Goal: Information Seeking & Learning: Learn about a topic

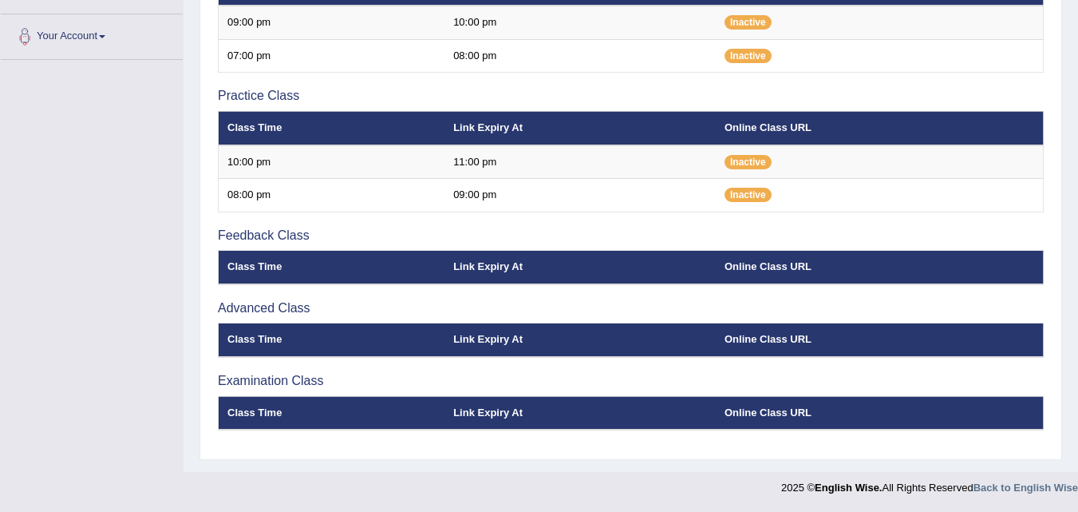
click at [386, 347] on th "Class Time" at bounding box center [332, 340] width 227 height 34
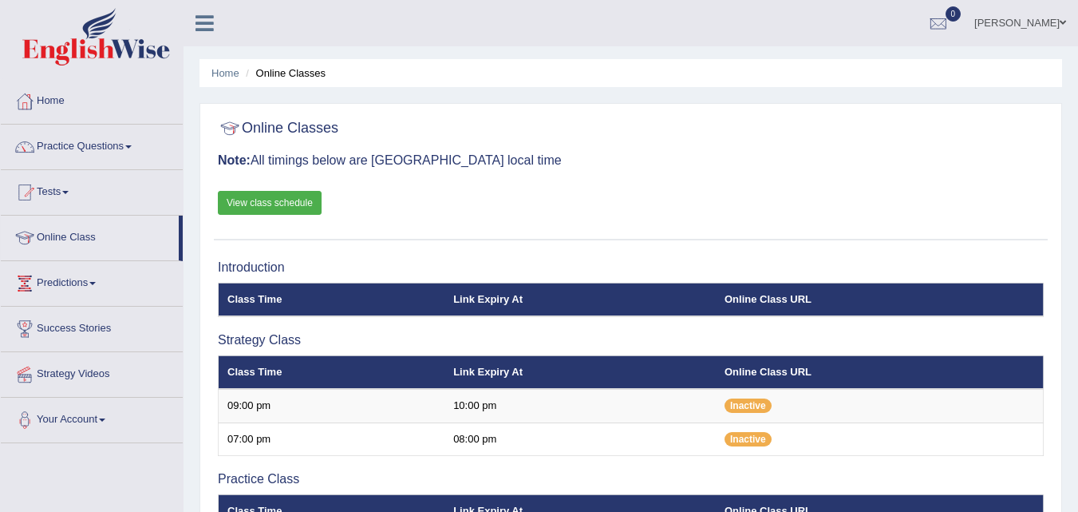
click at [132, 147] on span at bounding box center [128, 146] width 6 height 3
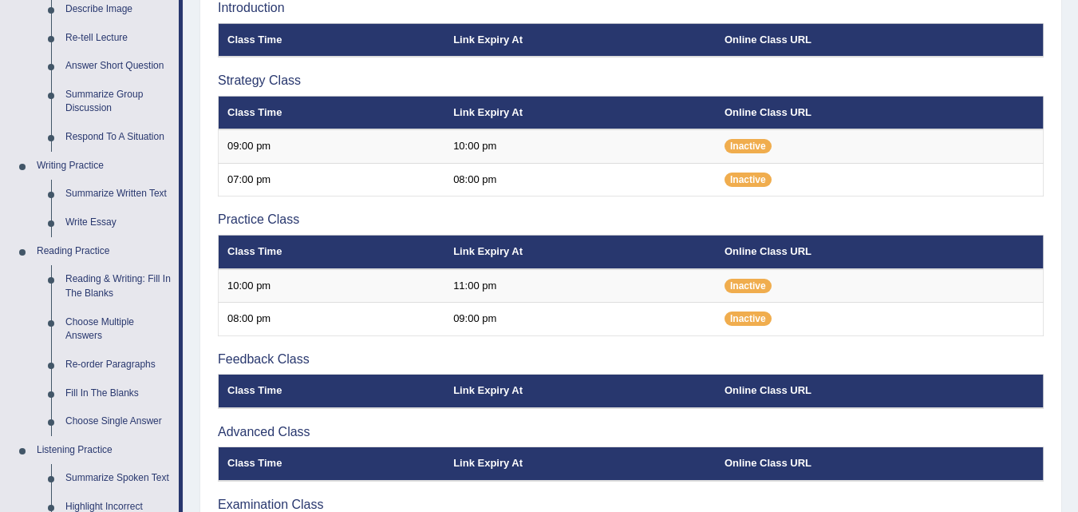
scroll to position [263, 0]
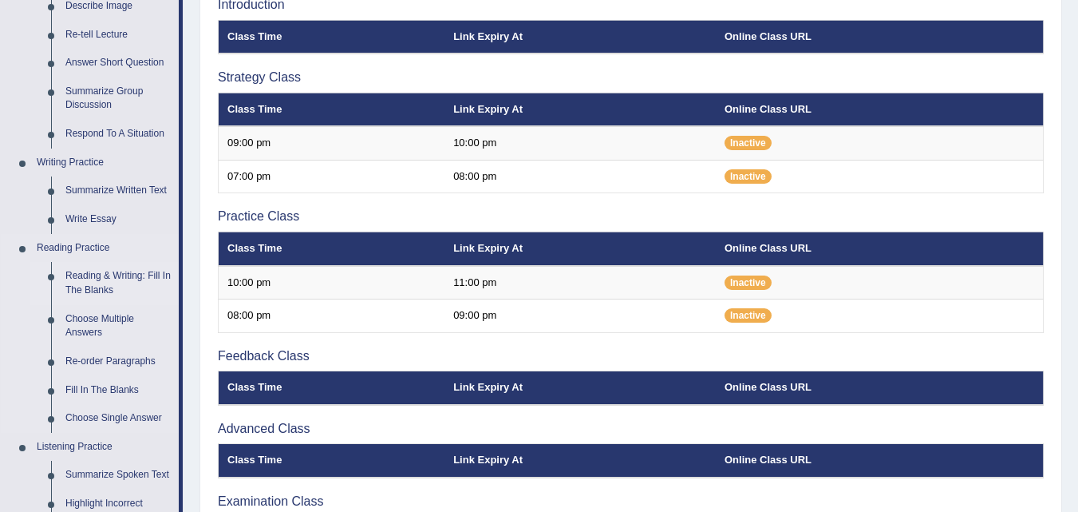
click at [129, 271] on link "Reading & Writing: Fill In The Blanks" at bounding box center [118, 283] width 121 height 42
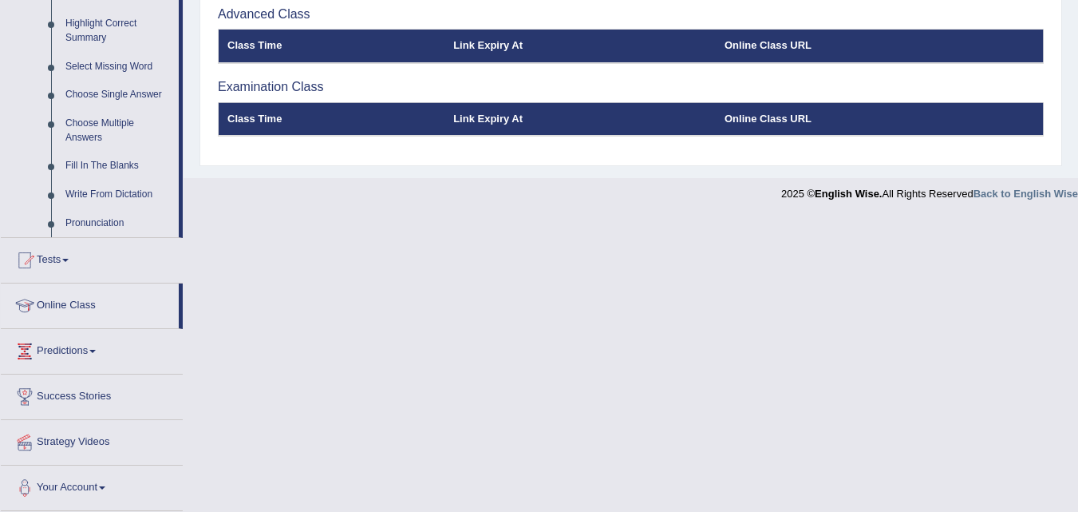
scroll to position [710, 0]
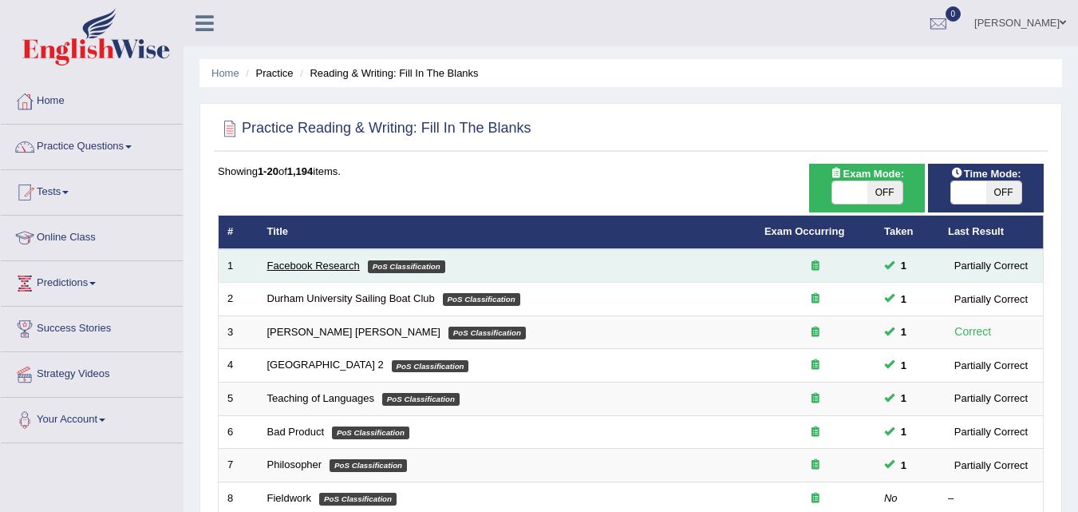
click at [307, 267] on link "Facebook Research" at bounding box center [313, 265] width 93 height 12
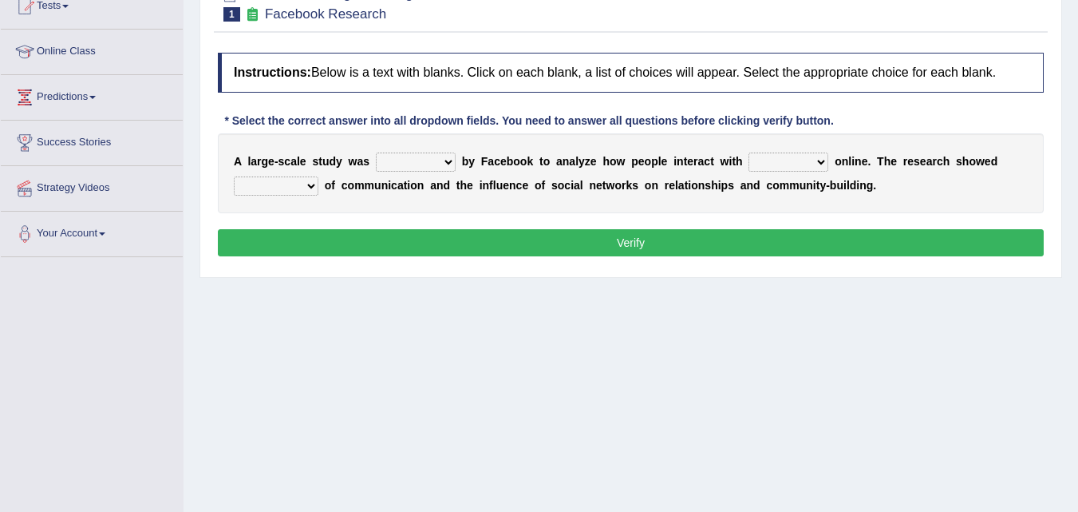
scroll to position [194, 0]
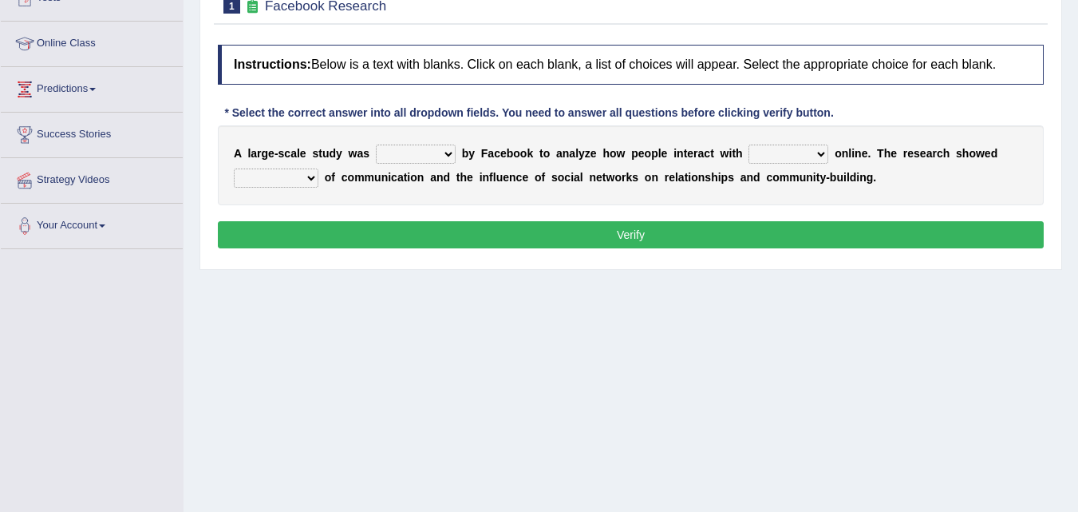
click at [441, 160] on select "surveyed had asked made" at bounding box center [416, 153] width 80 height 19
select select "made"
click at [376, 144] on select "surveyed had asked made" at bounding box center [416, 153] width 80 height 19
click at [821, 160] on select "together all each other another" at bounding box center [789, 153] width 80 height 19
select select "all"
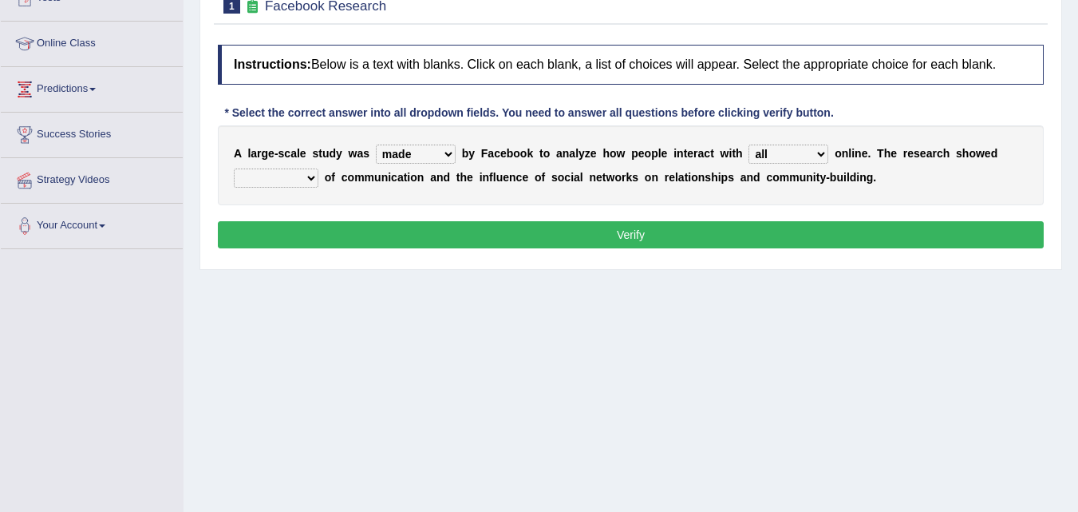
click at [749, 144] on select "together all each other another" at bounding box center [789, 153] width 80 height 19
click at [312, 184] on select "advantages standards fellowships patterns" at bounding box center [276, 177] width 85 height 19
select select "patterns"
click at [234, 168] on select "advantages standards fellowships patterns" at bounding box center [276, 177] width 85 height 19
click at [583, 243] on button "Verify" at bounding box center [631, 234] width 826 height 27
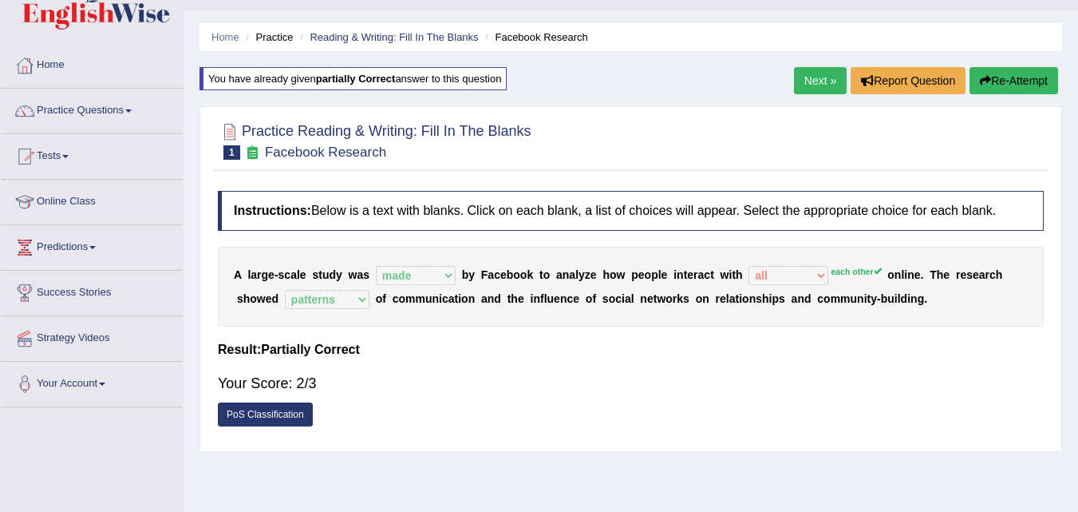
scroll to position [34, 0]
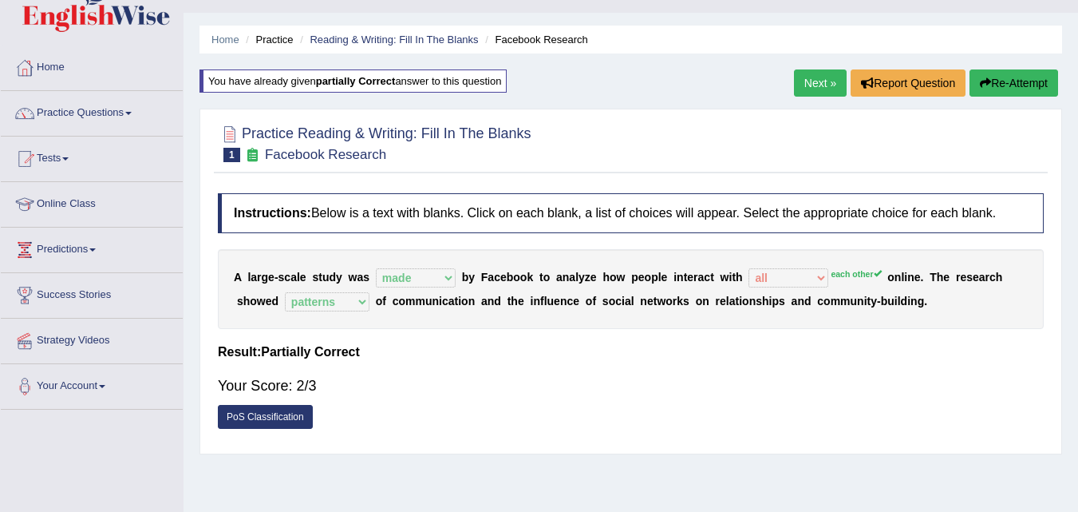
click at [824, 85] on link "Next »" at bounding box center [820, 82] width 53 height 27
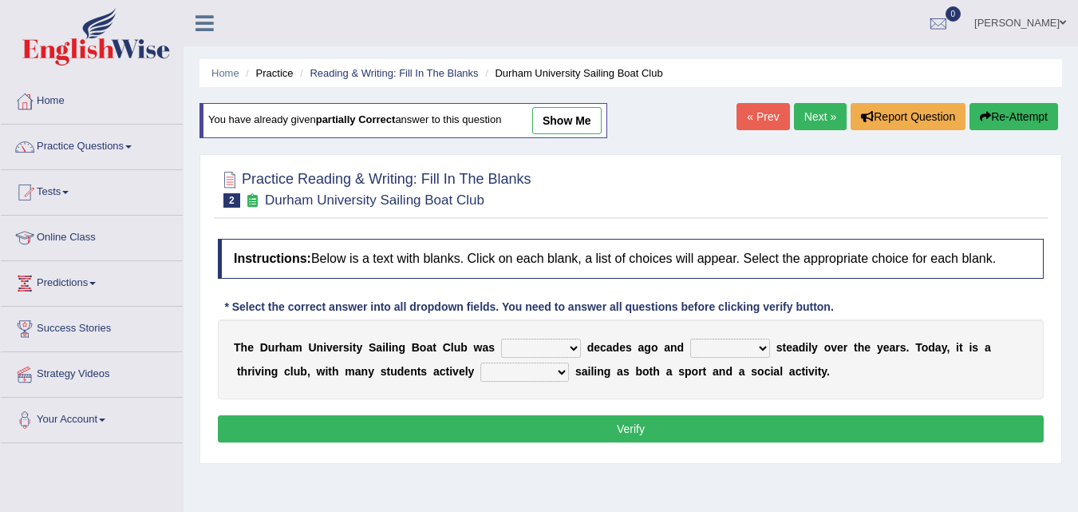
click at [570, 349] on select "found fund founded find" at bounding box center [541, 347] width 80 height 19
select select "founded"
click at [501, 338] on select "found fund founded find" at bounding box center [541, 347] width 80 height 19
click at [541, 433] on button "Verify" at bounding box center [631, 428] width 826 height 27
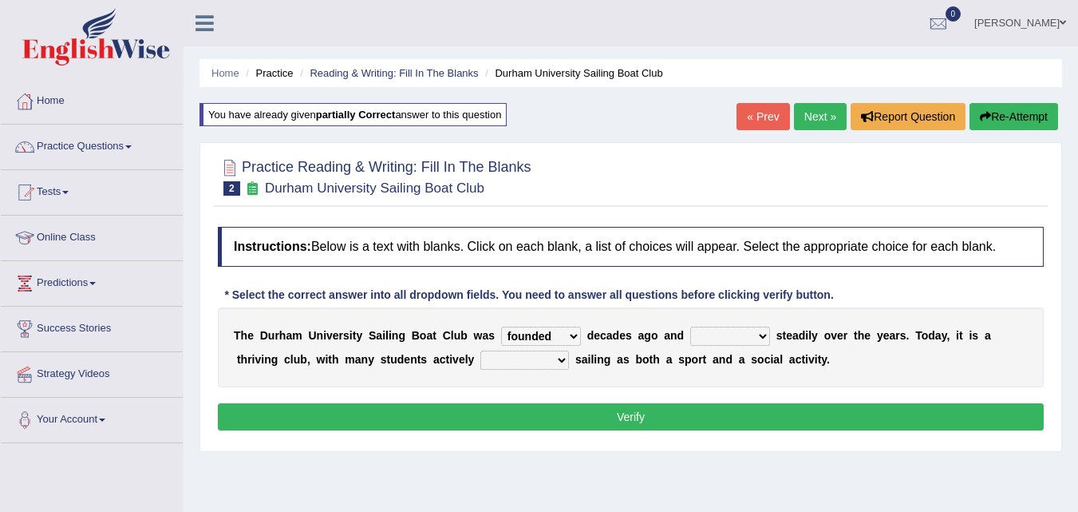
click at [763, 341] on select "grow growing has grown grown" at bounding box center [730, 335] width 80 height 19
select select "has grown"
click at [690, 326] on select "grow growing has grown grown" at bounding box center [730, 335] width 80 height 19
click at [560, 363] on select "enjoy enjoyed are enjoying enjoying" at bounding box center [525, 359] width 89 height 19
select select "enjoyed"
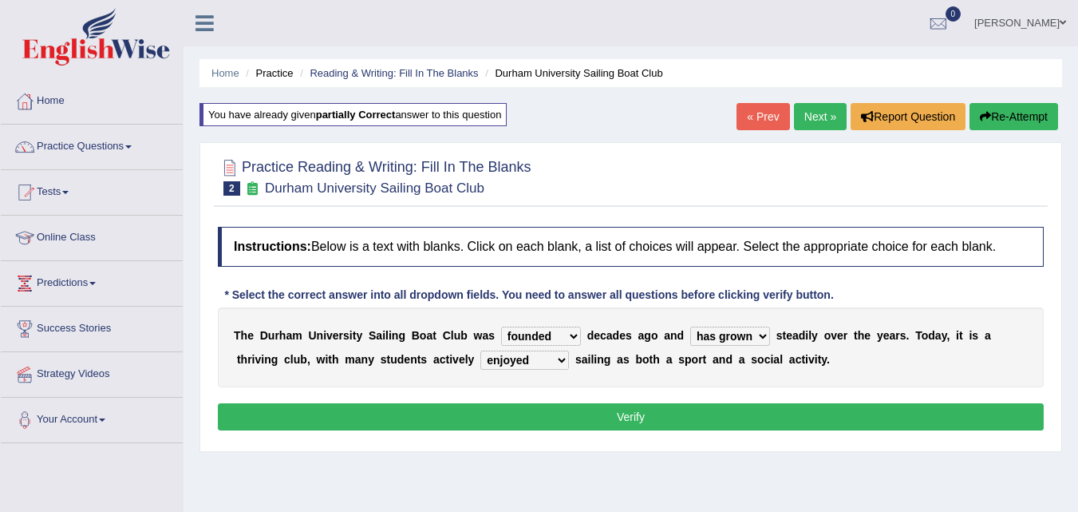
click at [481, 350] on select "enjoy enjoyed are enjoying enjoying" at bounding box center [525, 359] width 89 height 19
click at [557, 420] on button "Verify" at bounding box center [631, 416] width 826 height 27
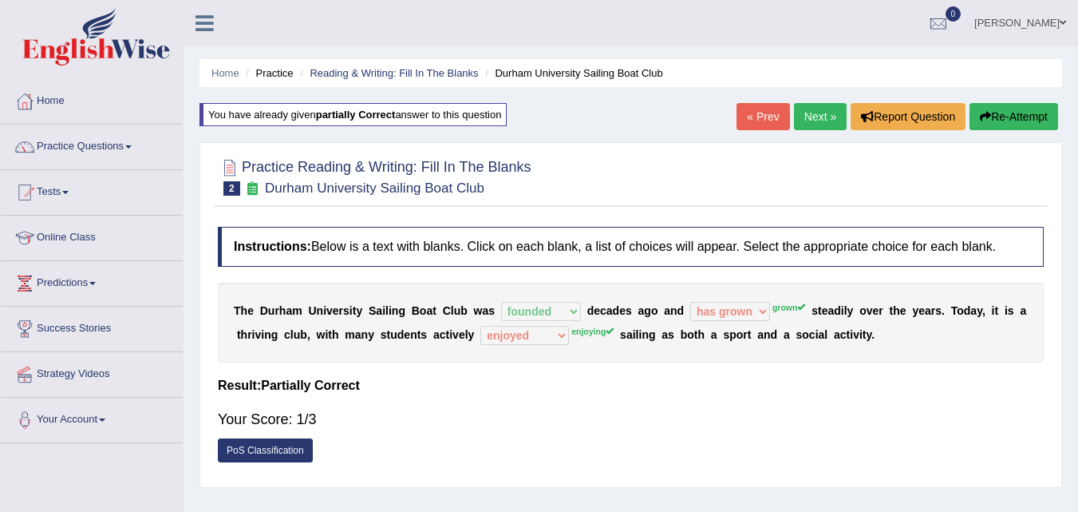
click at [1026, 125] on button "Re-Attempt" at bounding box center [1014, 116] width 89 height 27
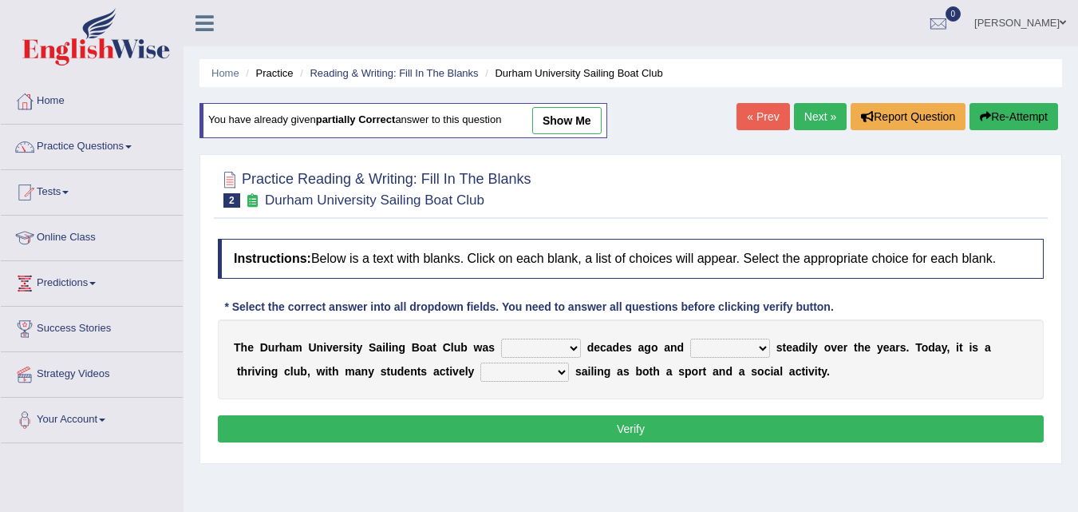
click at [571, 350] on select "found fund founded find" at bounding box center [541, 347] width 80 height 19
select select "founded"
click at [501, 338] on select "found fund founded find" at bounding box center [541, 347] width 80 height 19
click at [765, 346] on select "grow growing has grown grown" at bounding box center [730, 347] width 80 height 19
select select "grown"
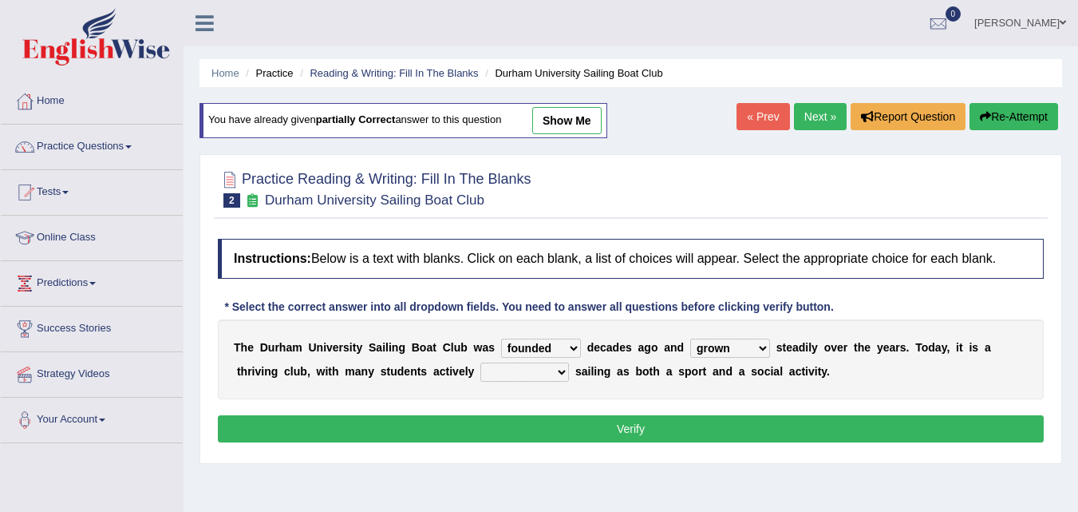
click at [690, 338] on select "grow growing has grown grown" at bounding box center [730, 347] width 80 height 19
click at [570, 375] on b at bounding box center [572, 371] width 6 height 13
click at [553, 373] on select "enjoy enjoyed are enjoying enjoying" at bounding box center [525, 371] width 89 height 19
select select "enjoying"
click at [481, 362] on select "enjoy enjoyed are enjoying enjoying" at bounding box center [525, 371] width 89 height 19
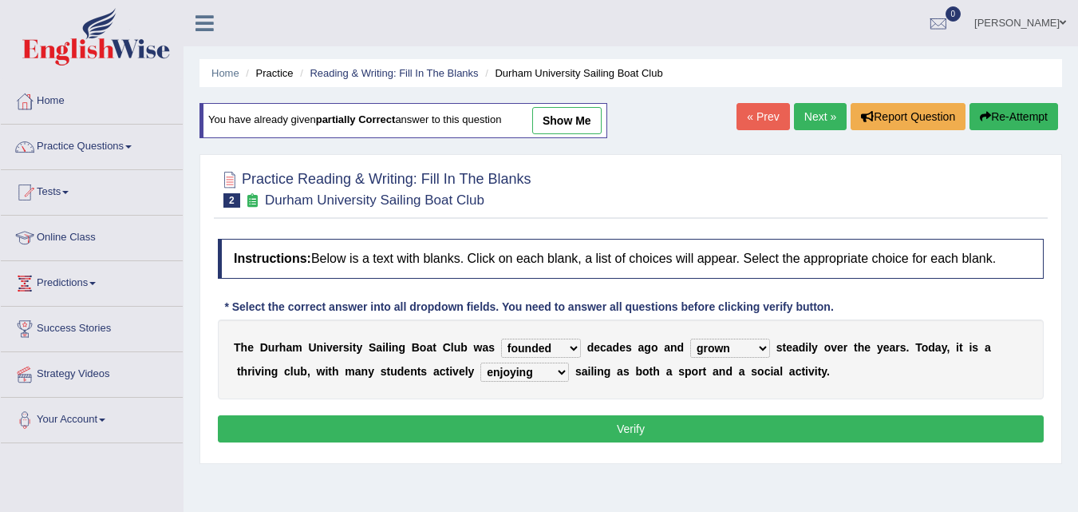
click at [549, 417] on button "Verify" at bounding box center [631, 428] width 826 height 27
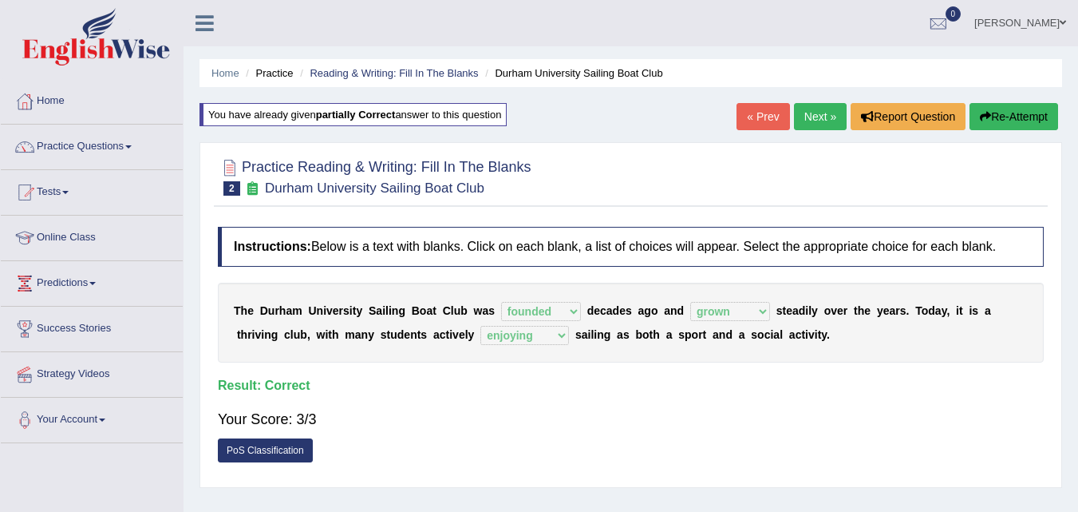
click at [809, 116] on link "Next »" at bounding box center [820, 116] width 53 height 27
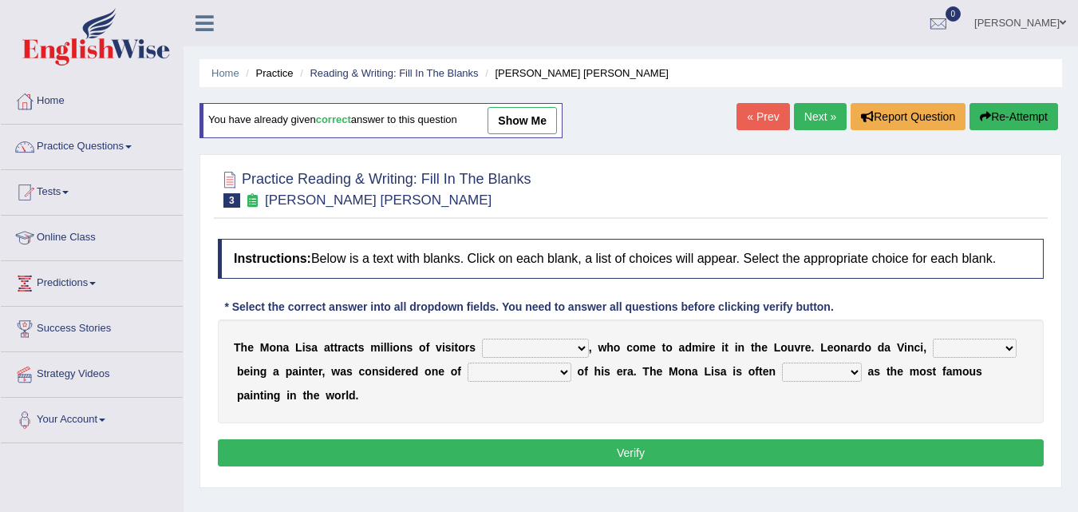
click at [109, 144] on link "Practice Questions" at bounding box center [92, 145] width 182 height 40
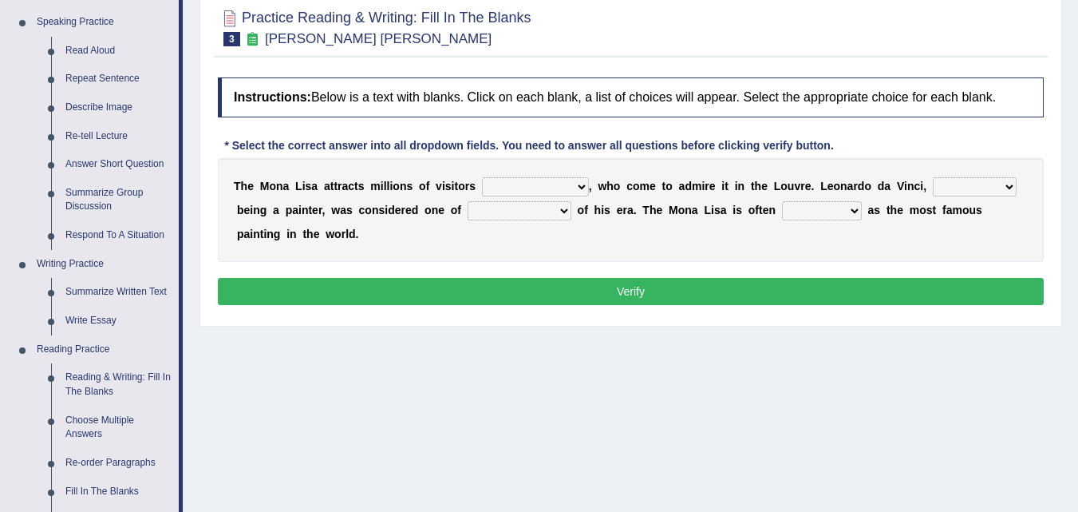
scroll to position [198, 0]
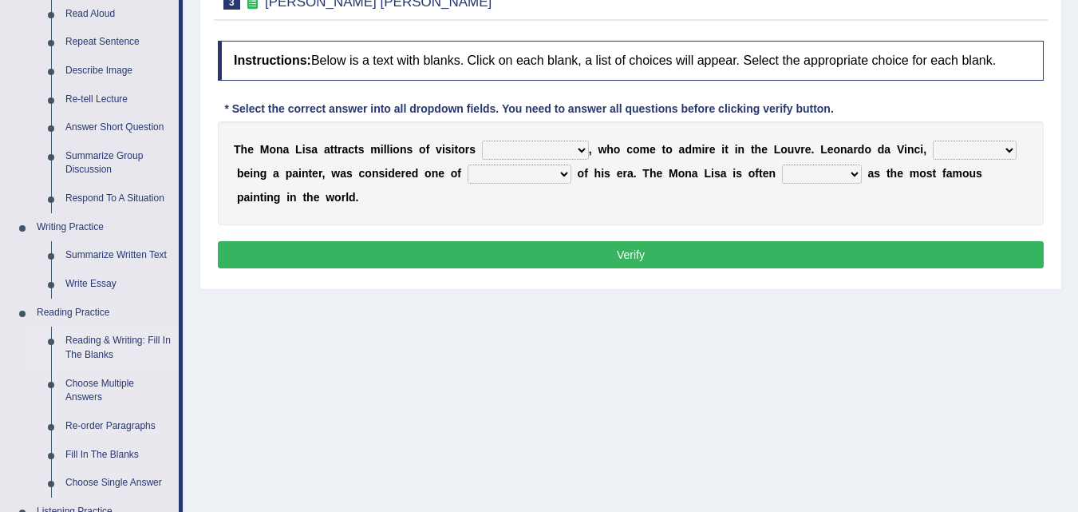
click at [132, 336] on link "Reading & Writing: Fill In The Blanks" at bounding box center [118, 347] width 121 height 42
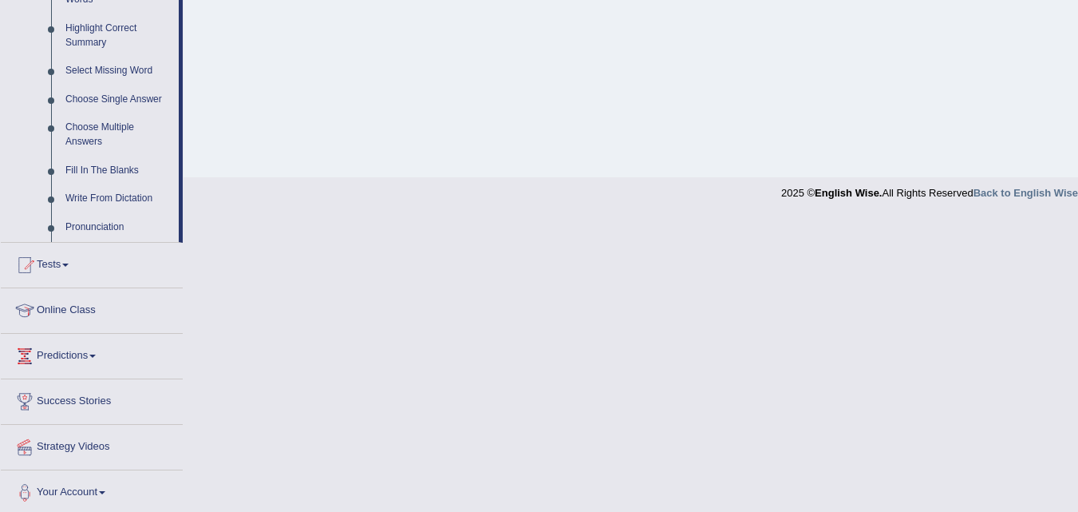
scroll to position [688, 0]
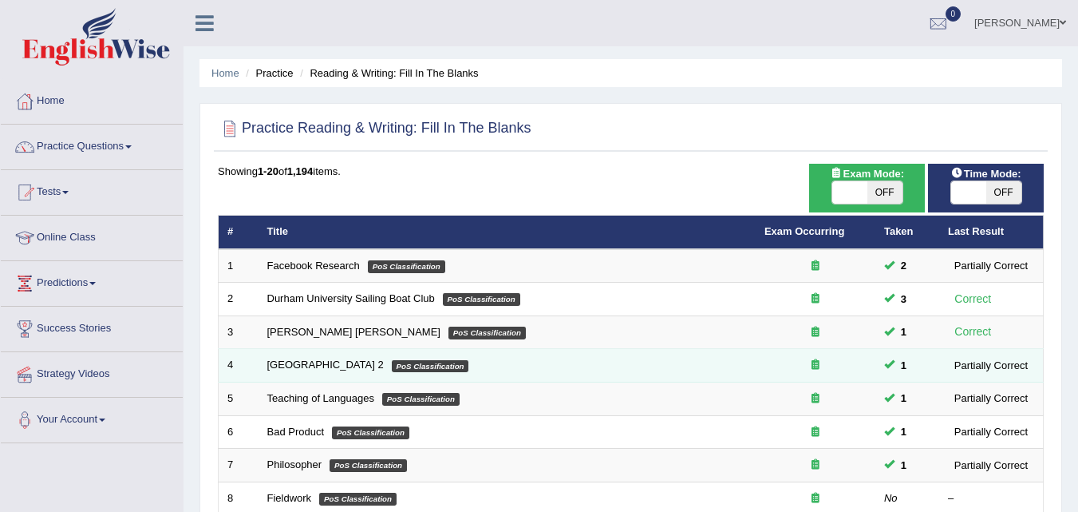
click at [370, 353] on td "Golden Gate Bridge 2 PoS Classification" at bounding box center [507, 366] width 497 height 34
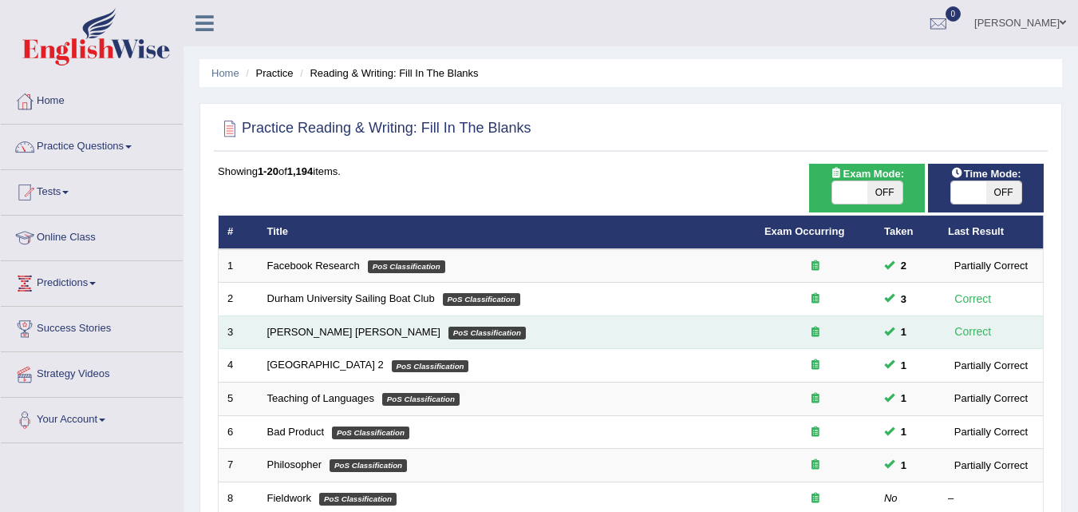
click at [449, 327] on em "PoS Classification" at bounding box center [487, 332] width 77 height 13
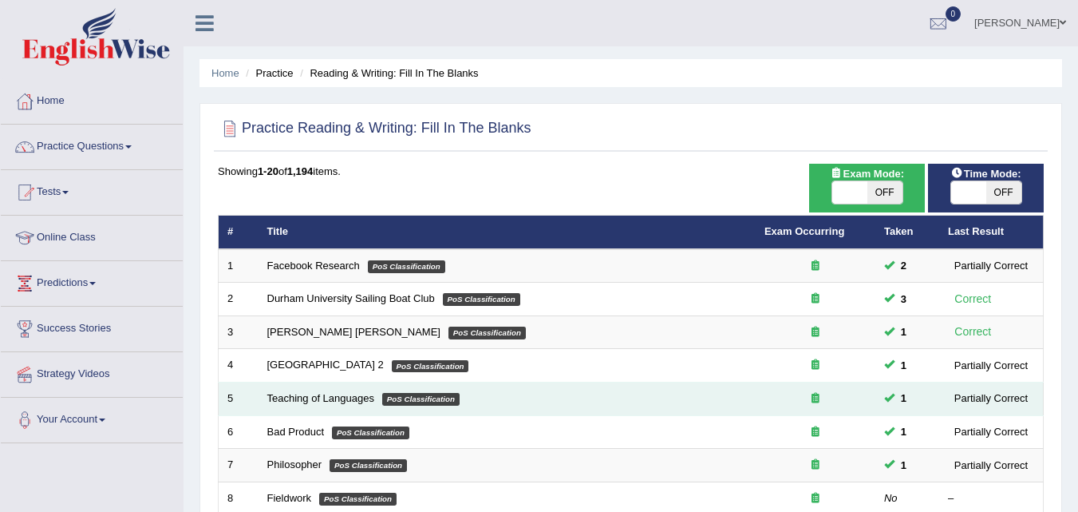
click at [406, 382] on td "Teaching of Languages PoS Classification" at bounding box center [507, 399] width 497 height 34
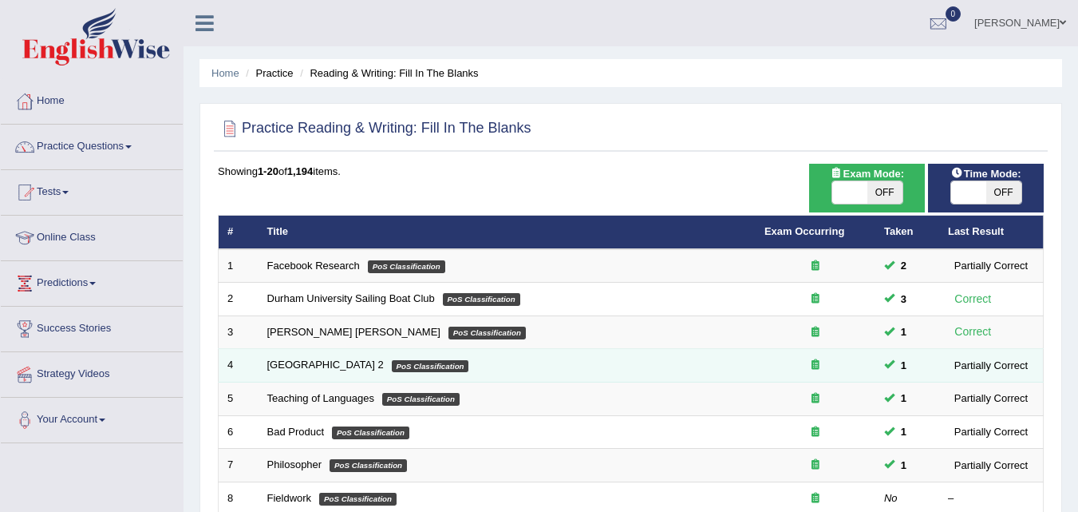
click at [412, 363] on em "PoS Classification" at bounding box center [430, 366] width 77 height 13
click at [302, 367] on link "[GEOGRAPHIC_DATA] 2" at bounding box center [325, 364] width 117 height 12
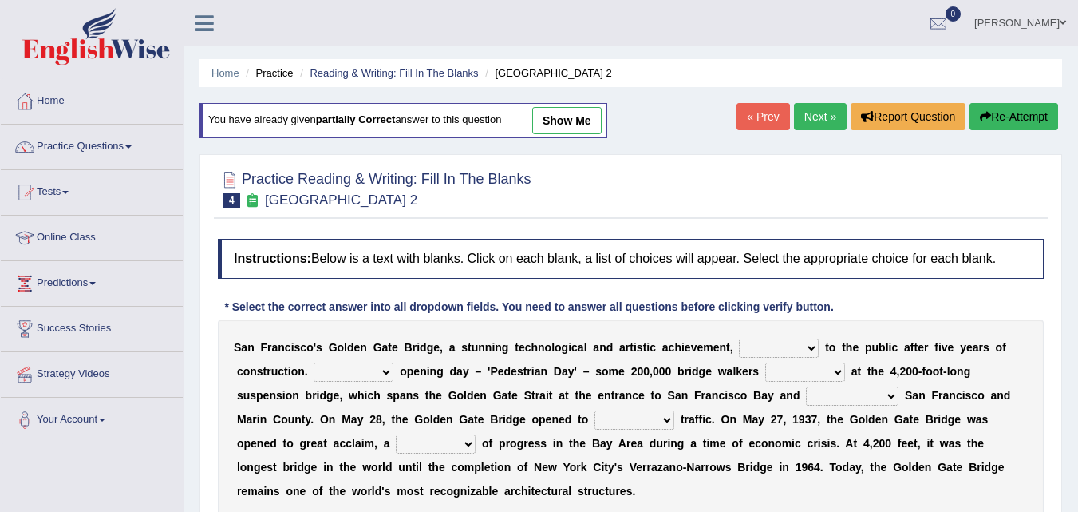
click at [813, 348] on select "opens closes appears equals" at bounding box center [779, 347] width 80 height 19
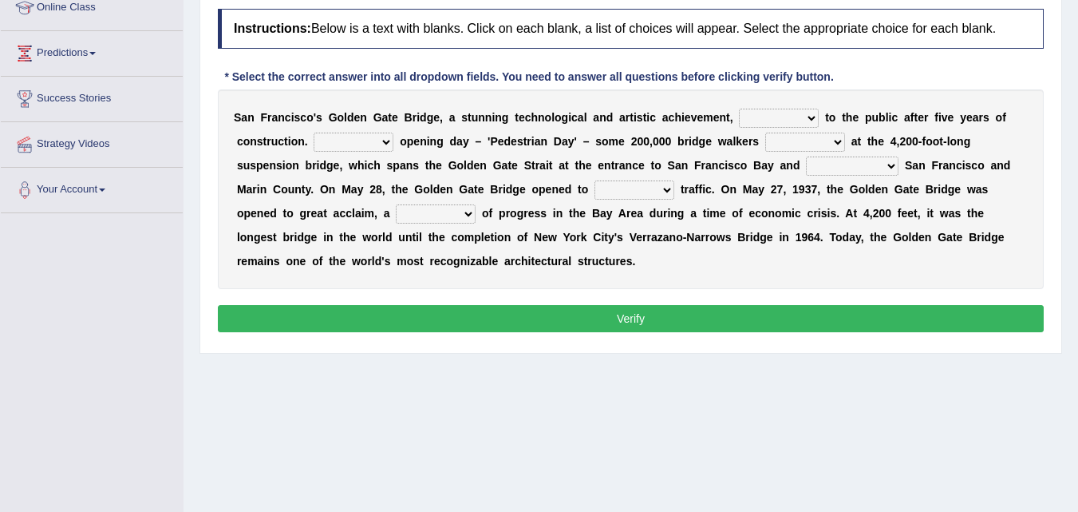
scroll to position [231, 0]
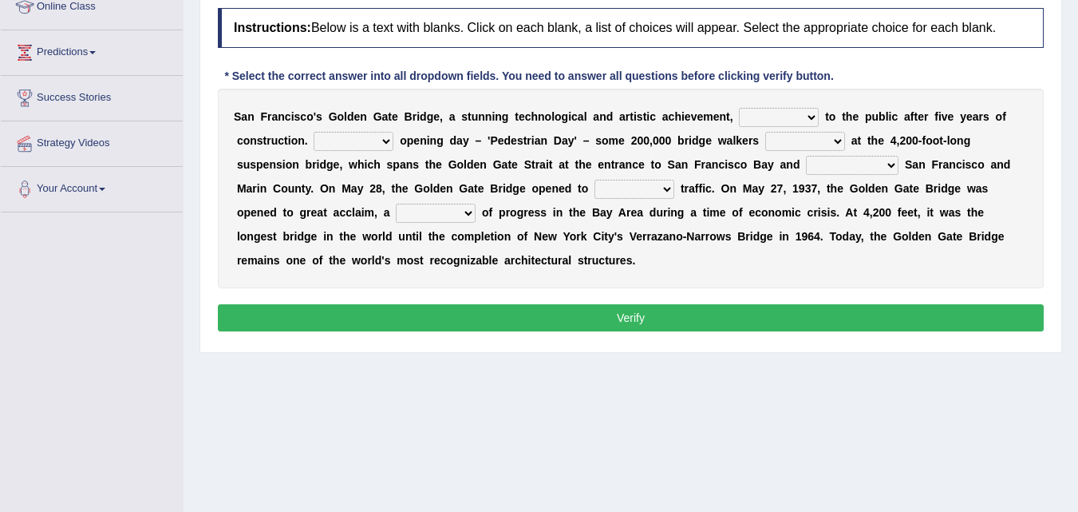
click at [822, 116] on b at bounding box center [822, 116] width 6 height 13
click at [809, 125] on select "opens closes appears equals" at bounding box center [779, 117] width 80 height 19
select select "opens"
click at [739, 108] on select "opens closes appears equals" at bounding box center [779, 117] width 80 height 19
click at [392, 151] on div "S a n F r a n c i s c o ' [PERSON_NAME] G a t e B r i d g e , a s t u n n i n g…" at bounding box center [631, 189] width 826 height 200
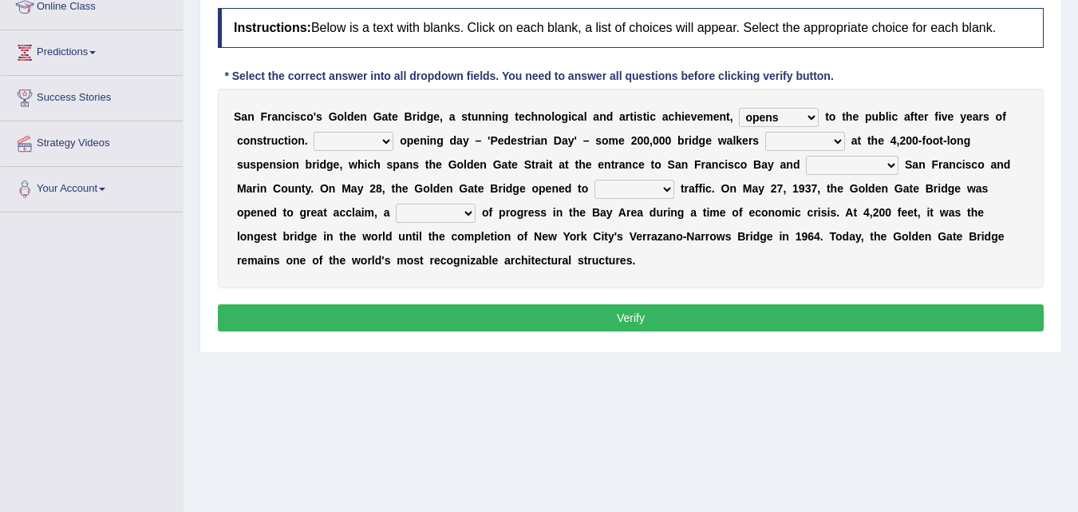
click at [388, 141] on select "On During Since When" at bounding box center [354, 141] width 80 height 19
select select "On"
click at [314, 132] on select "On During Since When" at bounding box center [354, 141] width 80 height 19
click at [837, 148] on select "stationed looked marveled laughed" at bounding box center [805, 141] width 80 height 19
select select "stationed"
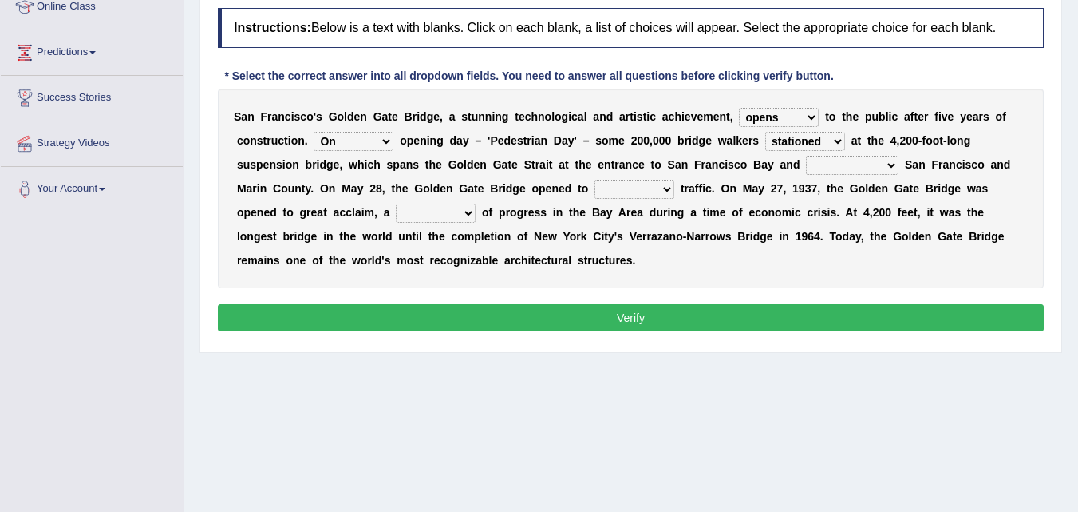
click at [765, 132] on select "stationed looked marveled laughed" at bounding box center [805, 141] width 80 height 19
click at [663, 188] on select "aquatic vehicular airborne watertight" at bounding box center [635, 189] width 80 height 19
select select "vehicular"
click at [595, 180] on select "aquatic vehicular airborne watertight" at bounding box center [635, 189] width 80 height 19
click at [478, 212] on b at bounding box center [479, 212] width 6 height 13
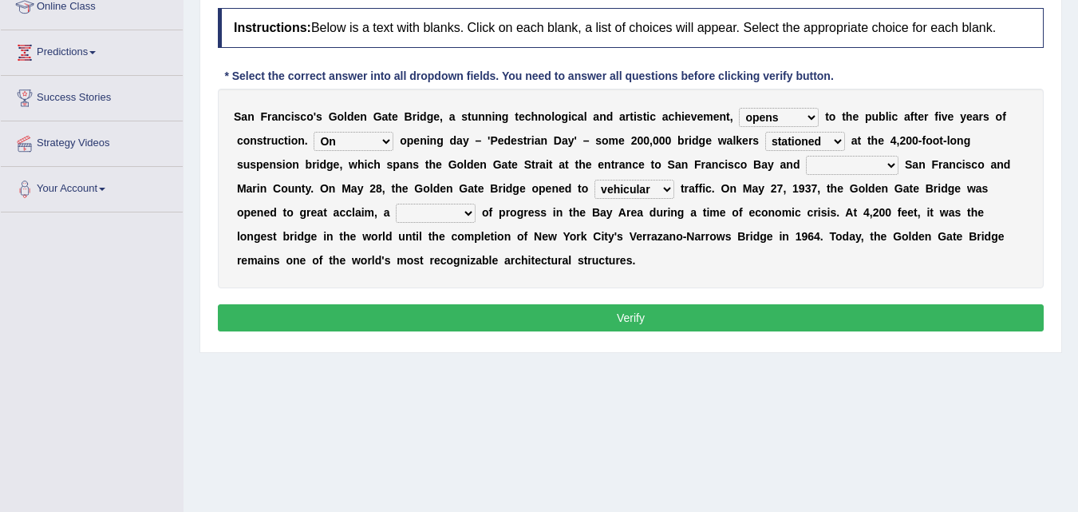
click at [473, 215] on select "denial symbol technique yield" at bounding box center [436, 213] width 80 height 19
click at [396, 204] on select "denial symbol technique yield" at bounding box center [436, 213] width 80 height 19
click at [479, 215] on b at bounding box center [479, 212] width 6 height 13
click at [448, 220] on select "denial symbol technique yield" at bounding box center [436, 213] width 80 height 19
select select "denial"
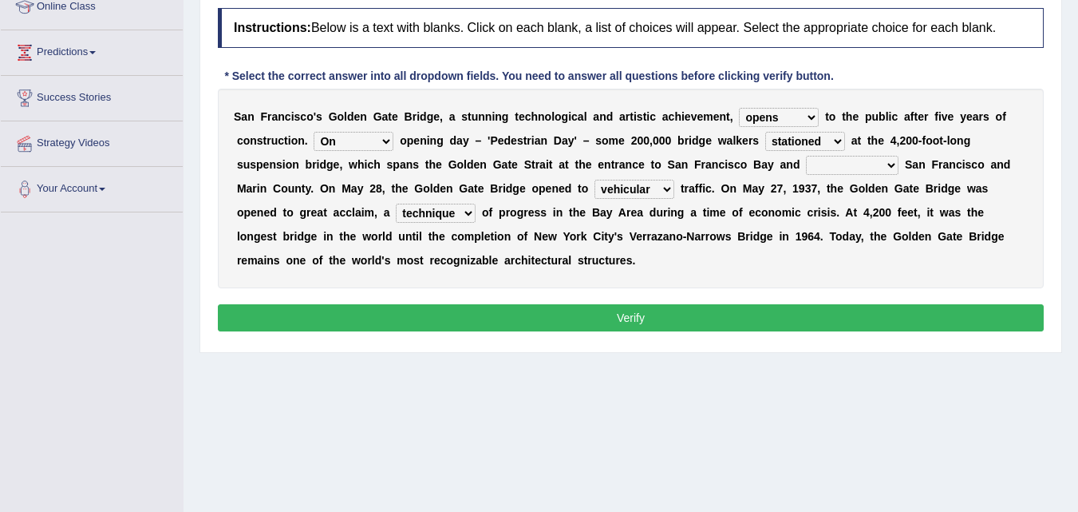
click at [396, 204] on select "denial symbol technique yield" at bounding box center [436, 213] width 80 height 19
click at [624, 320] on button "Verify" at bounding box center [631, 317] width 826 height 27
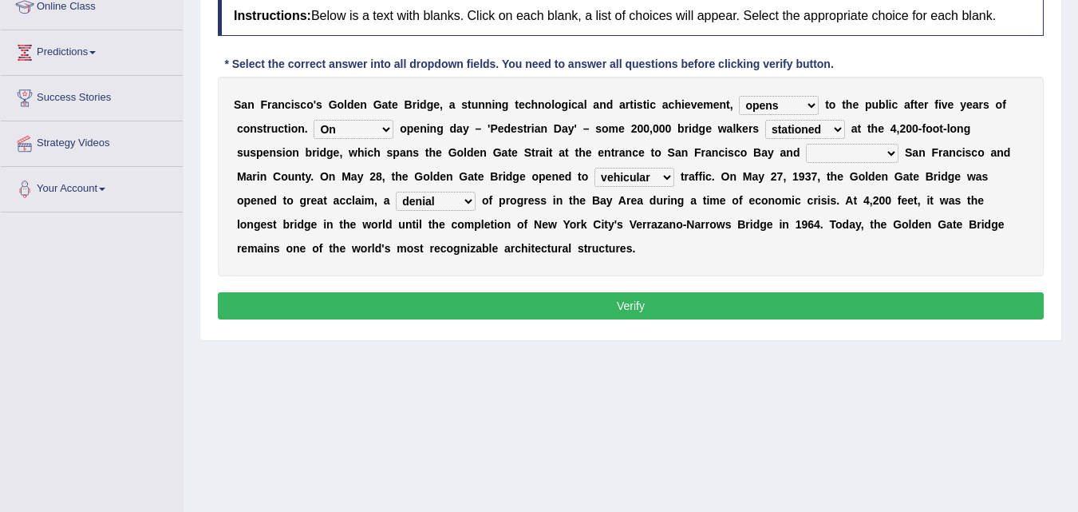
click at [891, 156] on select "separates connects channels differentiates" at bounding box center [852, 153] width 93 height 19
select select "connects"
click at [806, 144] on select "separates connects channels differentiates" at bounding box center [852, 153] width 93 height 19
click at [864, 303] on button "Verify" at bounding box center [631, 305] width 826 height 27
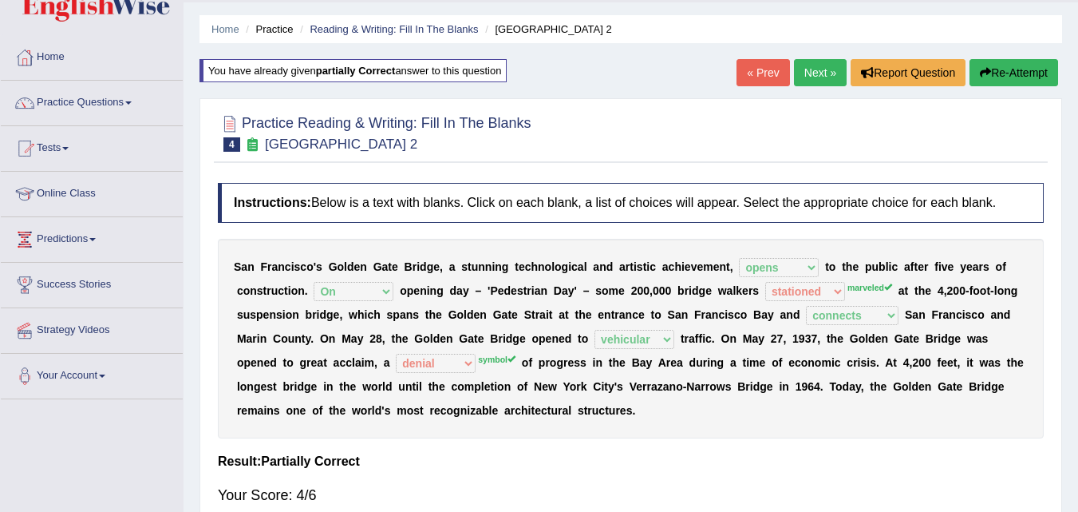
scroll to position [0, 0]
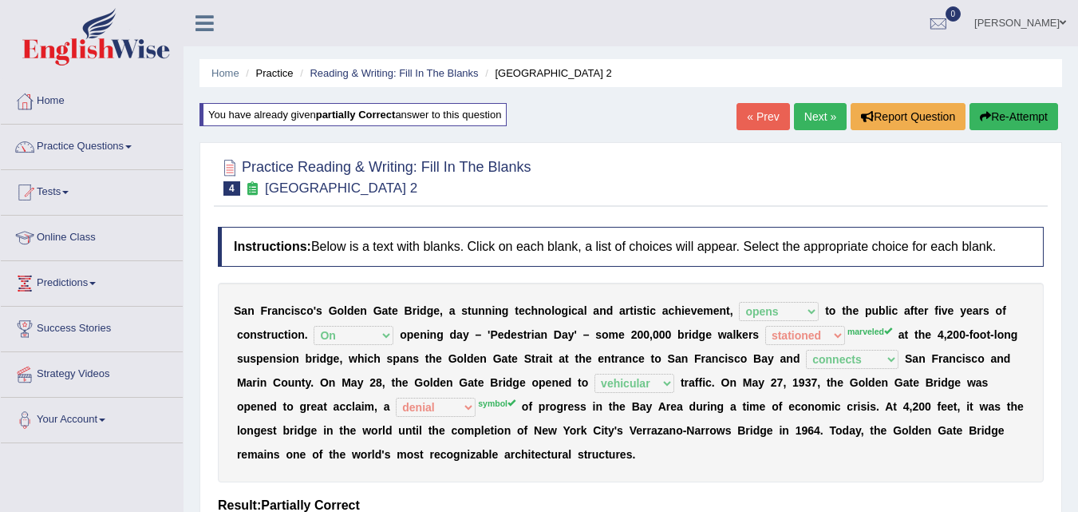
click at [817, 108] on link "Next »" at bounding box center [820, 116] width 53 height 27
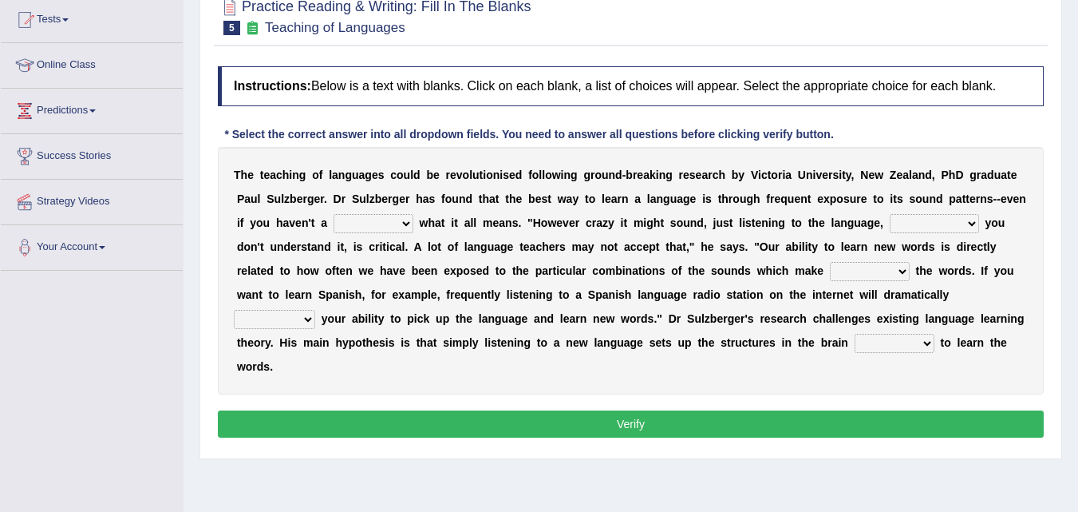
scroll to position [193, 0]
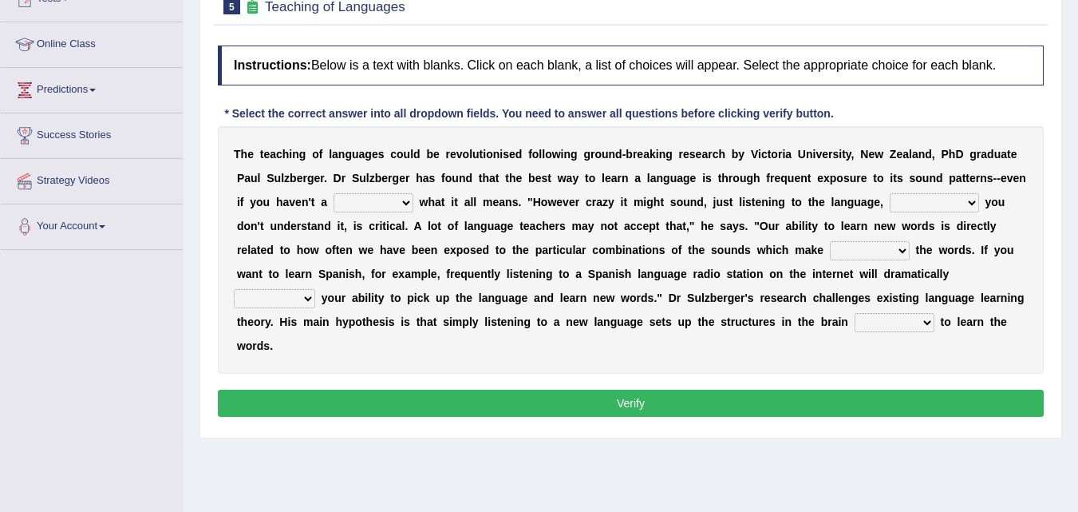
click at [416, 198] on b at bounding box center [416, 202] width 6 height 13
click at [414, 208] on b at bounding box center [416, 202] width 6 height 13
click at [410, 211] on select "dew claw clue due" at bounding box center [374, 202] width 80 height 19
select select "clue"
click at [334, 193] on select "dew claw clue due" at bounding box center [374, 202] width 80 height 19
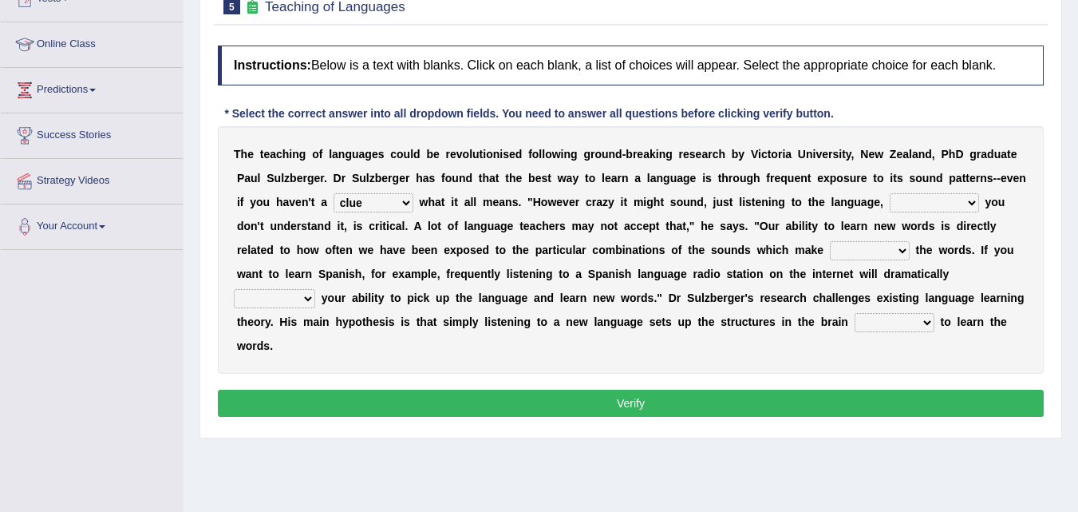
click at [967, 198] on select "but also all together even though if so" at bounding box center [934, 202] width 89 height 19
select select "even though"
click at [890, 193] on select "but also all together even though if so" at bounding box center [934, 202] width 89 height 19
click at [910, 249] on b at bounding box center [913, 249] width 6 height 13
click at [896, 251] on select "down up of on" at bounding box center [870, 250] width 80 height 19
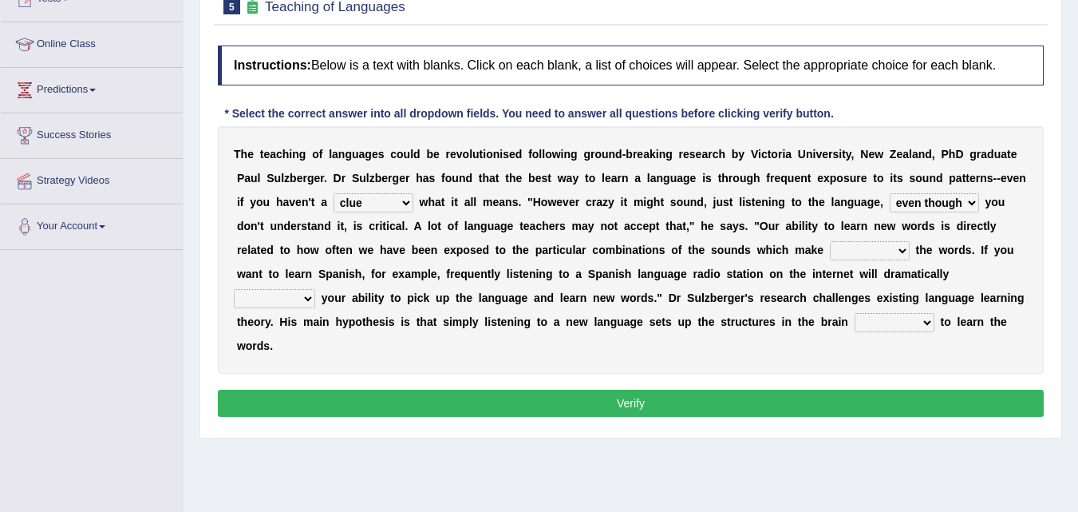
select select "up"
click at [830, 241] on select "down up of on" at bounding box center [870, 250] width 80 height 19
click at [304, 306] on select "evaluate exaggerate describe boost" at bounding box center [274, 298] width 81 height 19
select select "boost"
click at [234, 289] on select "evaluate exaggerate describe boost" at bounding box center [274, 298] width 81 height 19
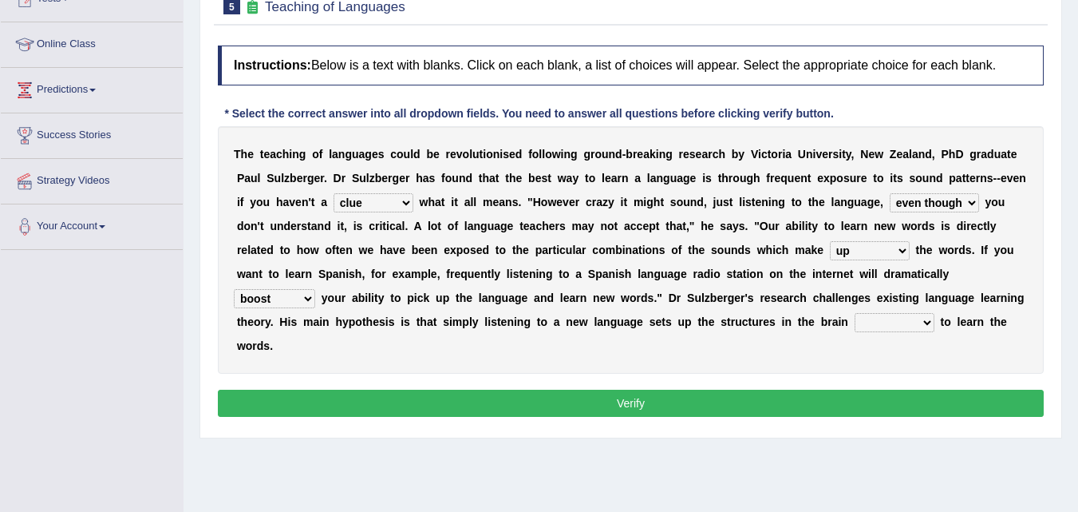
click at [924, 318] on select "requiring required directed to require" at bounding box center [895, 322] width 80 height 19
click at [997, 407] on button "Verify" at bounding box center [631, 403] width 826 height 27
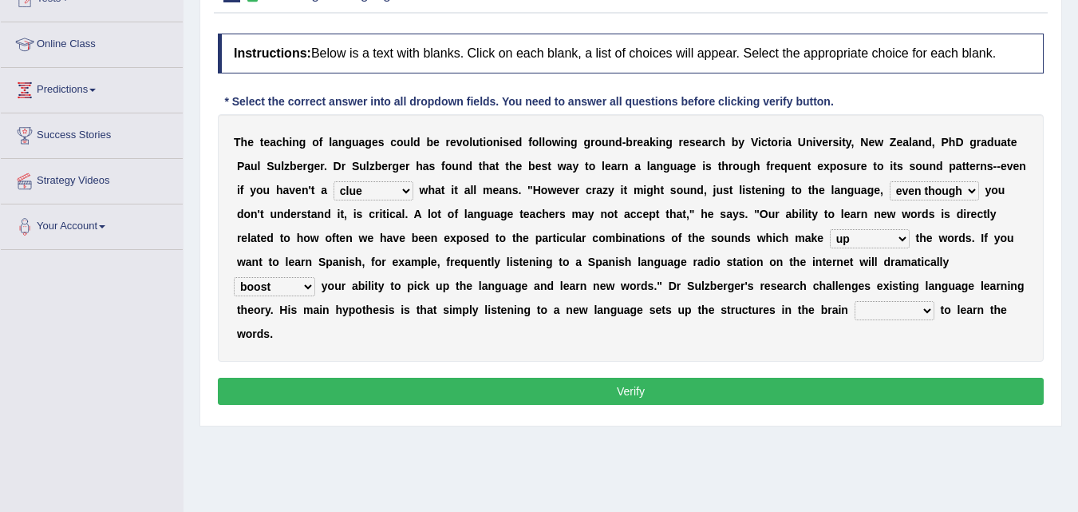
click at [928, 303] on select "requiring required directed to require" at bounding box center [895, 310] width 80 height 19
click at [926, 314] on select "requiring required directed to require" at bounding box center [895, 310] width 80 height 19
click at [926, 307] on select "requiring required directed to require" at bounding box center [895, 310] width 80 height 19
select select "requiring"
click at [855, 301] on select "requiring required directed to require" at bounding box center [895, 310] width 80 height 19
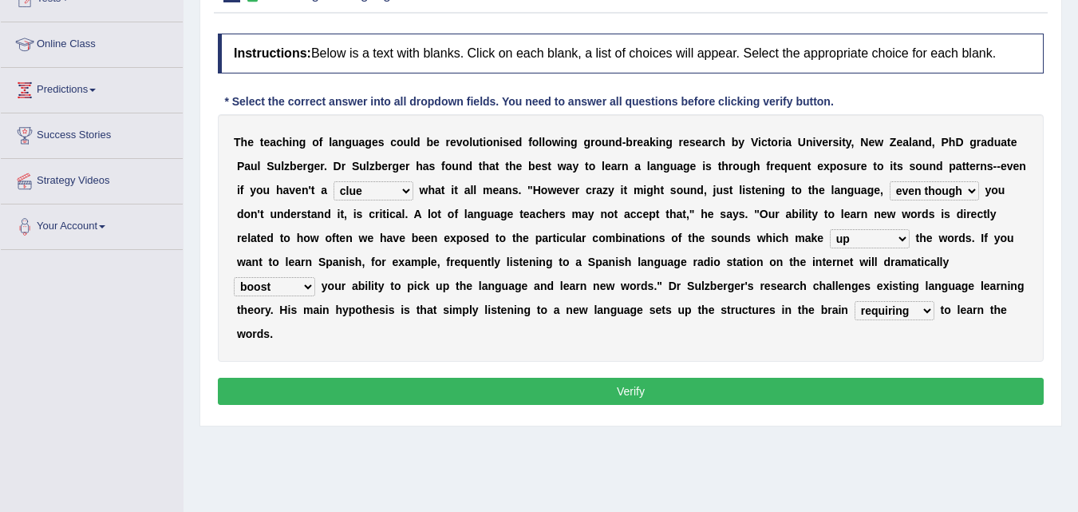
click at [777, 388] on button "Verify" at bounding box center [631, 391] width 826 height 27
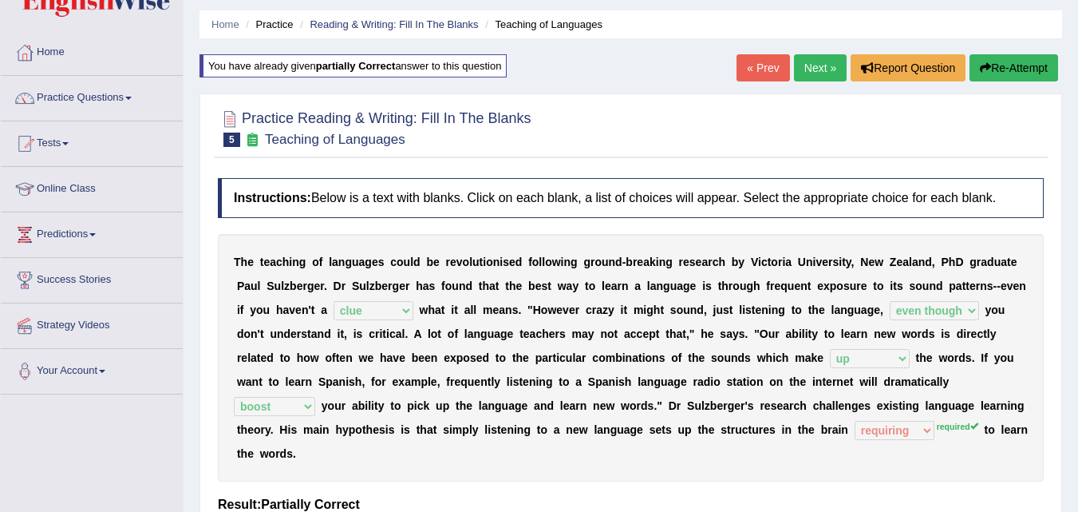
scroll to position [42, 0]
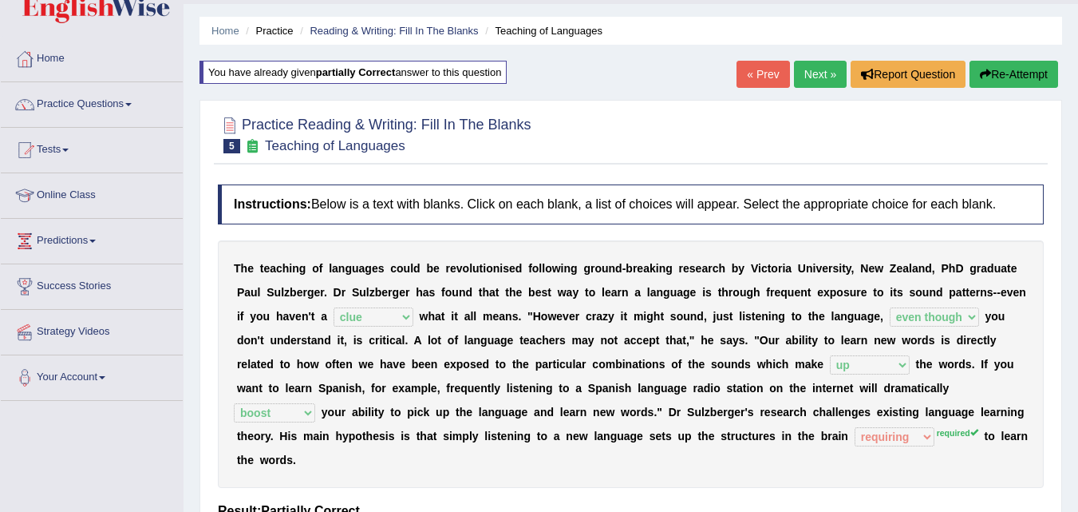
click at [817, 73] on link "Next »" at bounding box center [820, 74] width 53 height 27
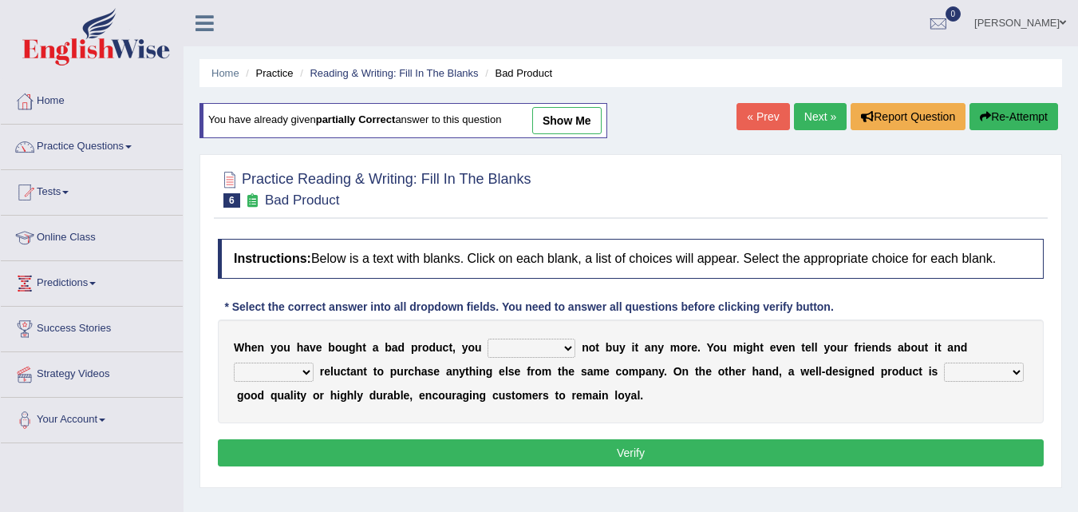
click at [568, 349] on select "would have should have should" at bounding box center [532, 347] width 88 height 19
select select "should"
click at [488, 338] on select "would have should have should" at bounding box center [532, 347] width 88 height 19
click at [303, 382] on select "is are be being" at bounding box center [274, 371] width 80 height 19
click at [274, 475] on div "Instructions: Below is a text with blanks. Click on each blank, a list of choic…" at bounding box center [631, 355] width 834 height 248
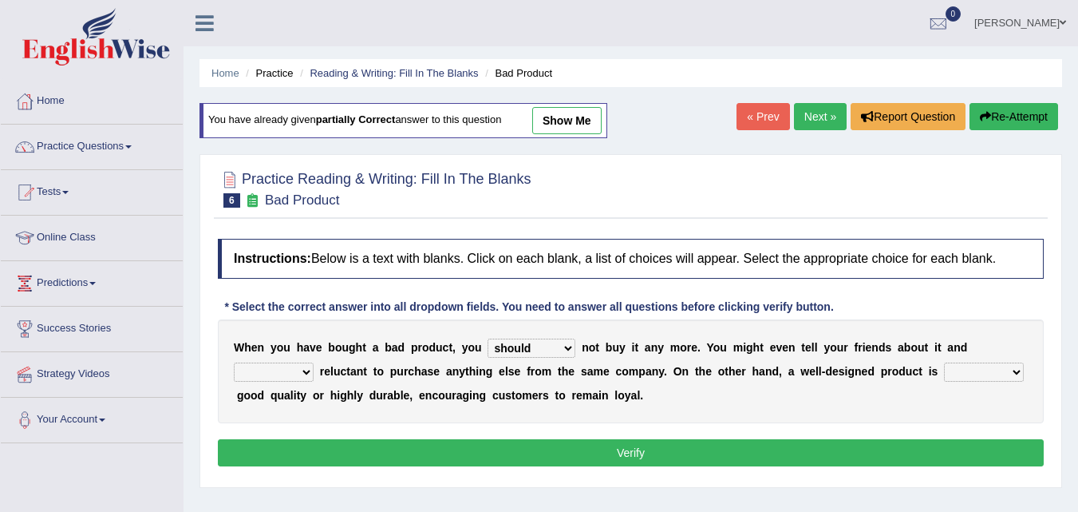
click at [317, 374] on b at bounding box center [317, 371] width 6 height 13
click at [316, 374] on b at bounding box center [317, 371] width 6 height 13
click at [317, 370] on b at bounding box center [317, 371] width 6 height 13
click at [303, 375] on select "is are be being" at bounding box center [274, 371] width 80 height 19
select select "being"
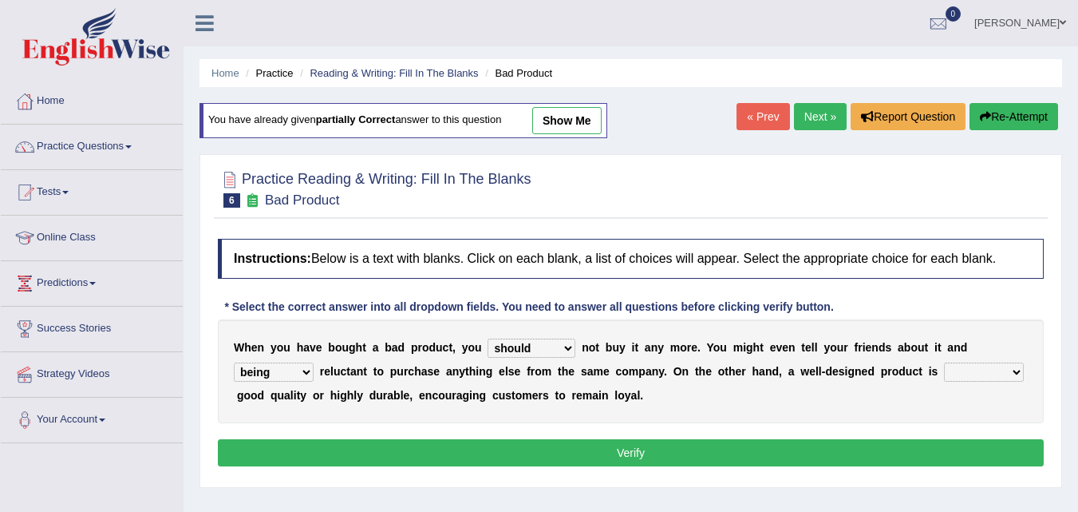
click at [234, 362] on select "is are be being" at bounding box center [274, 371] width 80 height 19
click at [1018, 370] on select "both also neither either" at bounding box center [984, 371] width 80 height 19
select select "either"
click at [944, 362] on select "both also neither either" at bounding box center [984, 371] width 80 height 19
click at [690, 449] on button "Verify" at bounding box center [631, 452] width 826 height 27
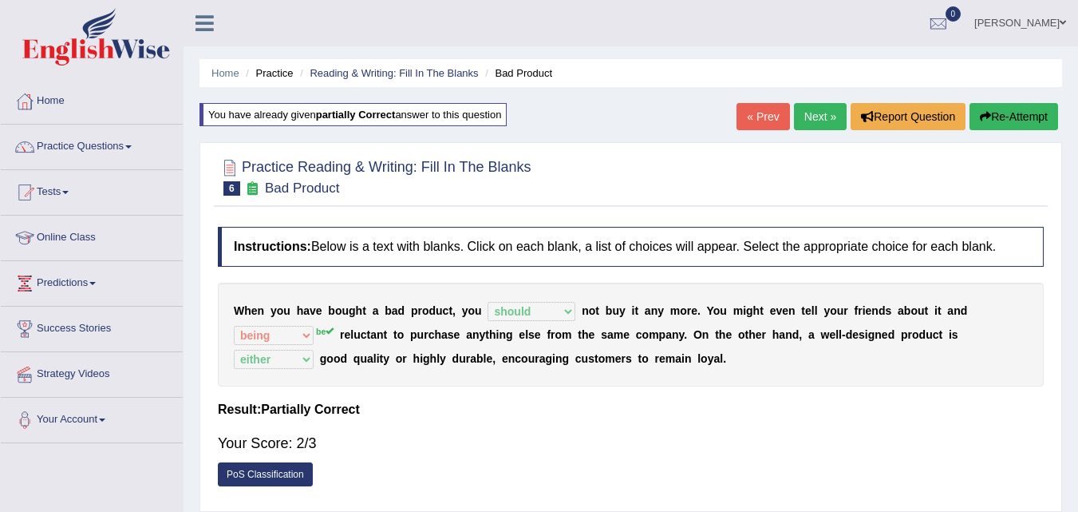
click at [815, 118] on link "Next »" at bounding box center [820, 116] width 53 height 27
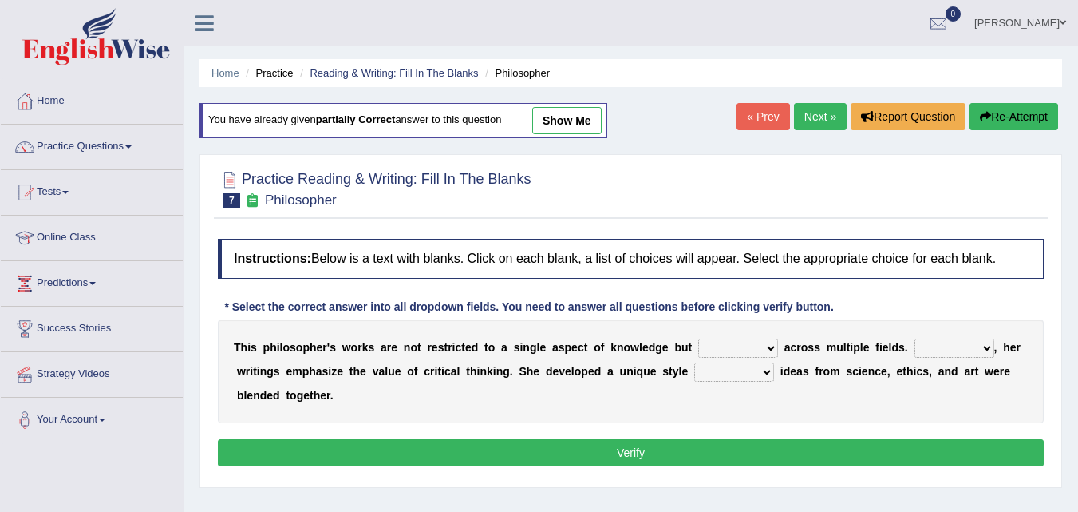
click at [772, 351] on select "constrain contain assemble extend" at bounding box center [738, 347] width 80 height 19
select select "contain"
click at [698, 338] on select "constrain contain assemble extend" at bounding box center [738, 347] width 80 height 19
click at [989, 342] on select "Rather So Moreover Likely" at bounding box center [955, 347] width 80 height 19
select select "Moreover"
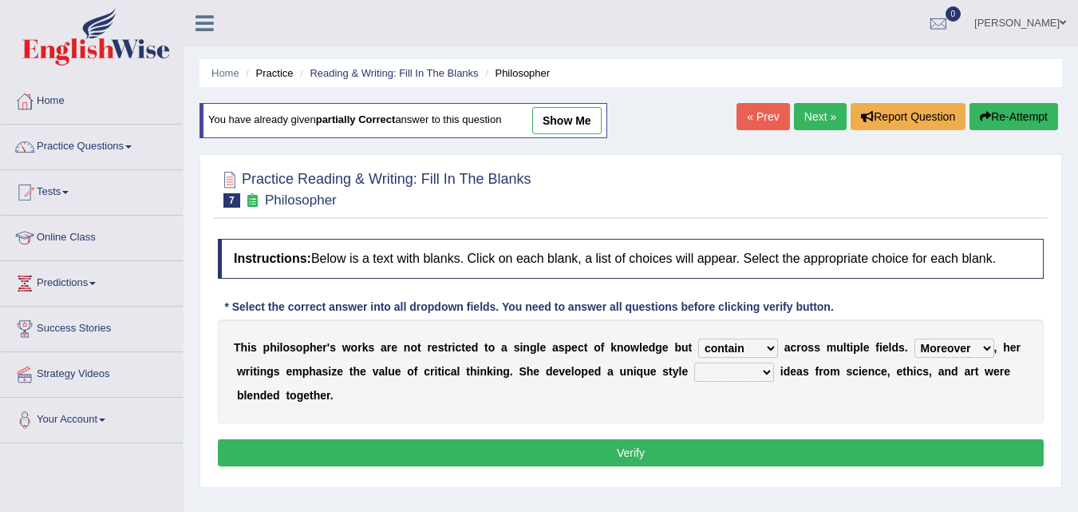
click at [915, 338] on select "Rather So Moreover Likely" at bounding box center [955, 347] width 80 height 19
click at [764, 376] on select "in that that which in which" at bounding box center [734, 371] width 80 height 19
select select "in which"
click at [694, 362] on select "in that that which in which" at bounding box center [734, 371] width 80 height 19
click at [786, 453] on button "Verify" at bounding box center [631, 452] width 826 height 27
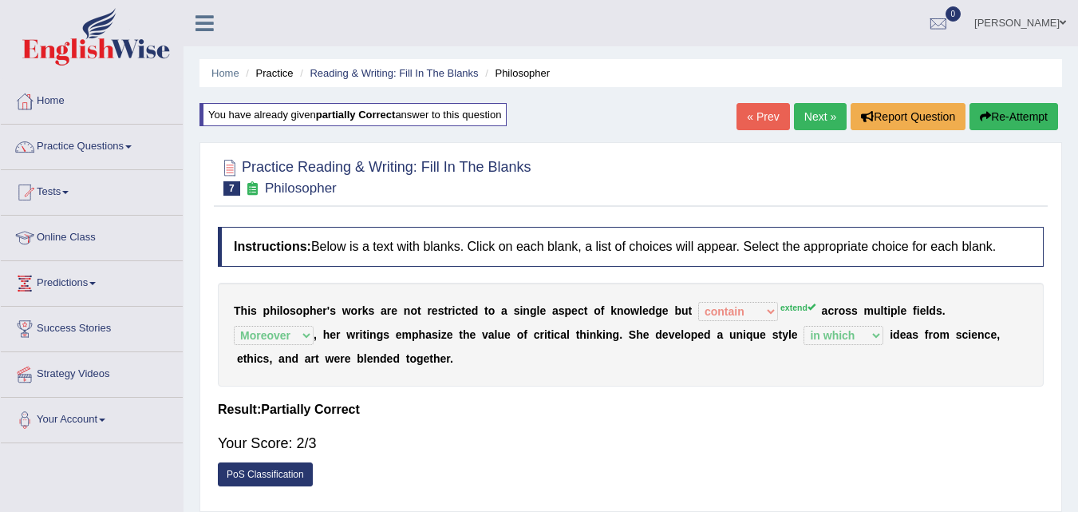
click at [811, 112] on link "Next »" at bounding box center [820, 116] width 53 height 27
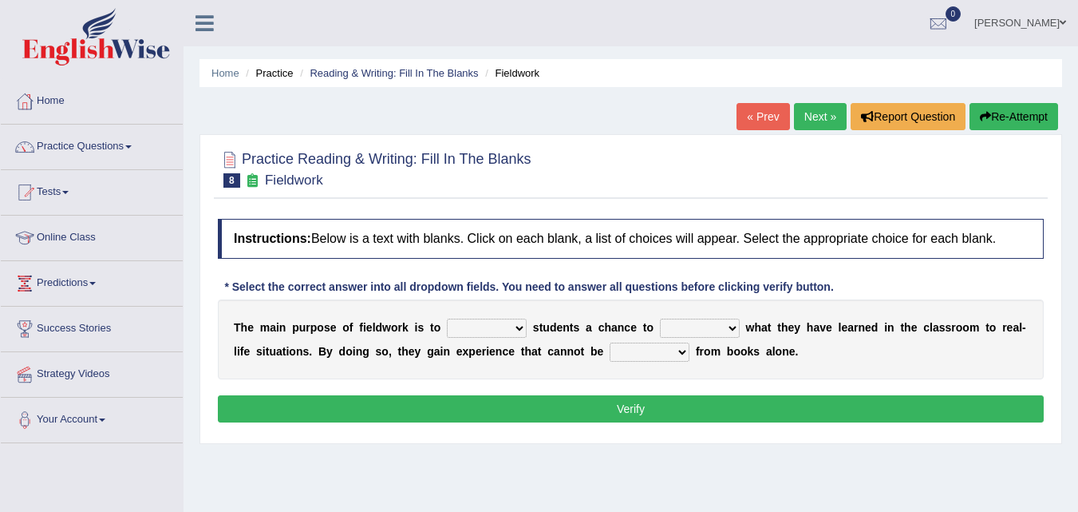
click at [524, 330] on select "resemble stow rave offer" at bounding box center [487, 327] width 80 height 19
select select "offer"
click at [447, 318] on select "resemble stow rave offer" at bounding box center [487, 327] width 80 height 19
click at [744, 329] on b at bounding box center [743, 327] width 6 height 13
click at [733, 337] on select "compare align apply dismount" at bounding box center [700, 327] width 80 height 19
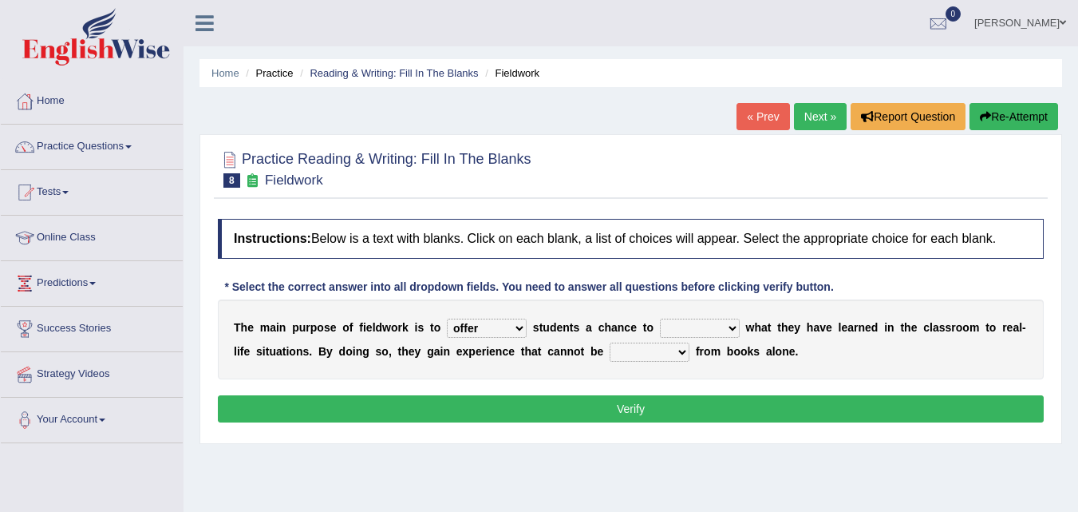
select select "apply"
click at [660, 318] on select "compare align apply dismount" at bounding box center [700, 327] width 80 height 19
click at [683, 354] on select "originated prepared obtained touted" at bounding box center [650, 351] width 80 height 19
select select "obtained"
click at [610, 342] on select "originated prepared obtained touted" at bounding box center [650, 351] width 80 height 19
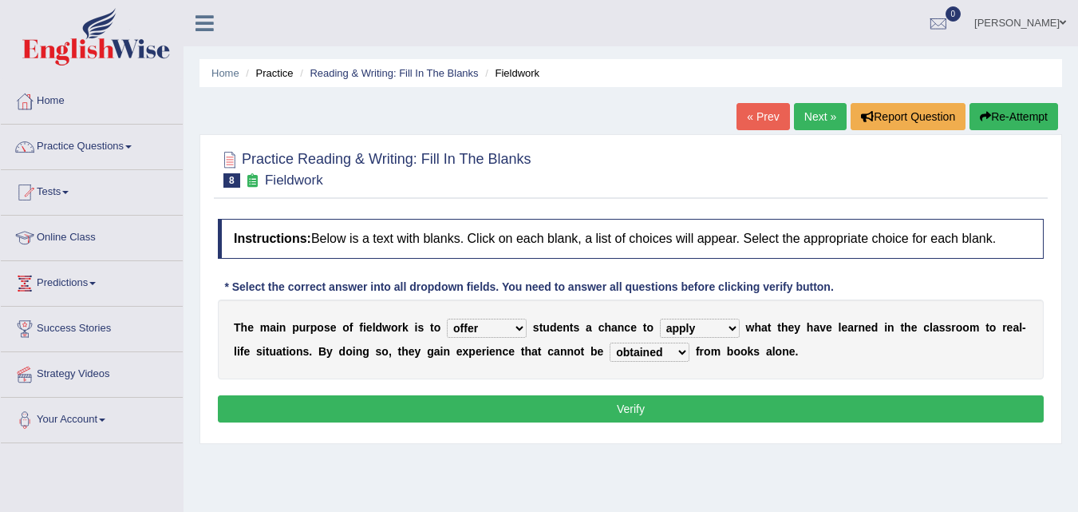
click at [691, 408] on button "Verify" at bounding box center [631, 408] width 826 height 27
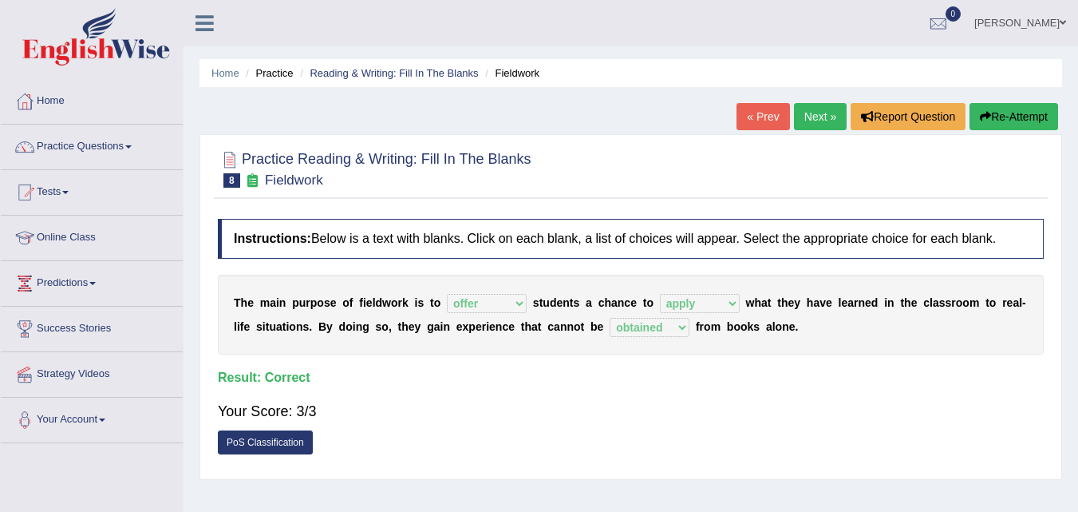
click at [809, 121] on link "Next »" at bounding box center [820, 116] width 53 height 27
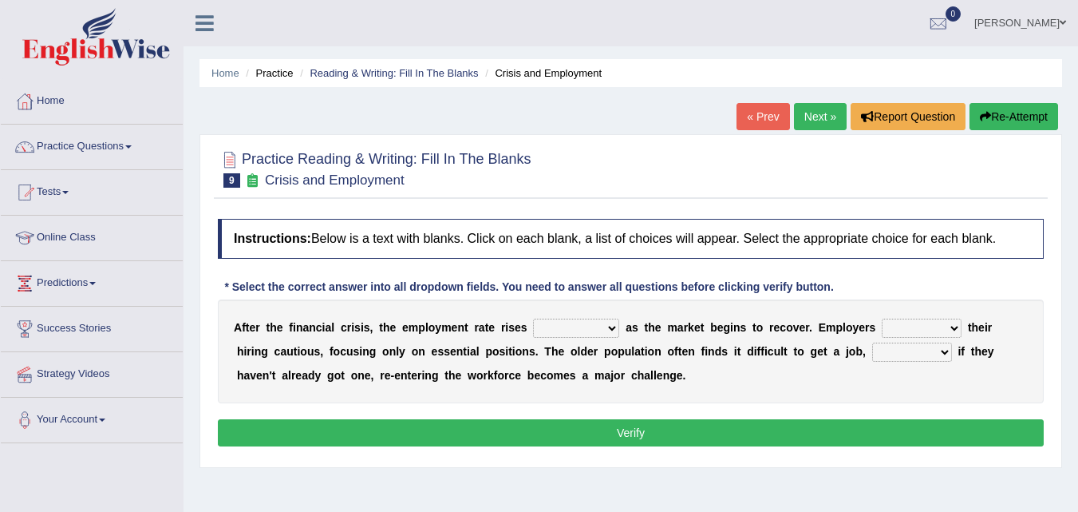
click at [614, 331] on select "normally conversely strenuously sharply" at bounding box center [576, 327] width 86 height 19
select select "normally"
click at [533, 318] on select "normally conversely strenuously sharply" at bounding box center [576, 327] width 86 height 19
click at [964, 330] on b at bounding box center [965, 327] width 6 height 13
click at [967, 330] on b at bounding box center [965, 327] width 6 height 13
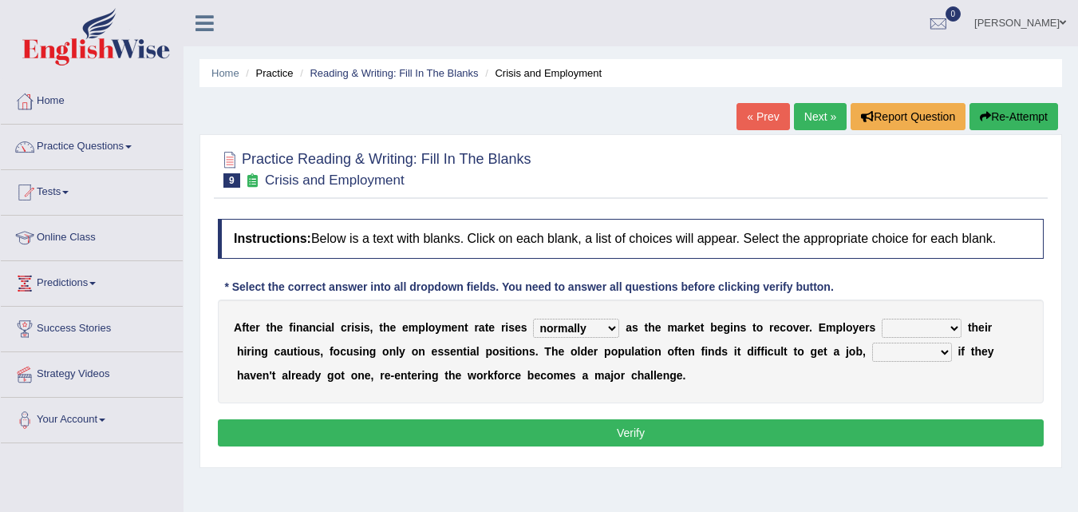
click at [949, 335] on select "keeping kept keep are kept" at bounding box center [922, 327] width 80 height 19
select select "kept"
click at [882, 318] on select "keeping kept keep are kept" at bounding box center [922, 327] width 80 height 19
click at [943, 351] on select "although while then because" at bounding box center [912, 351] width 80 height 19
select select "because"
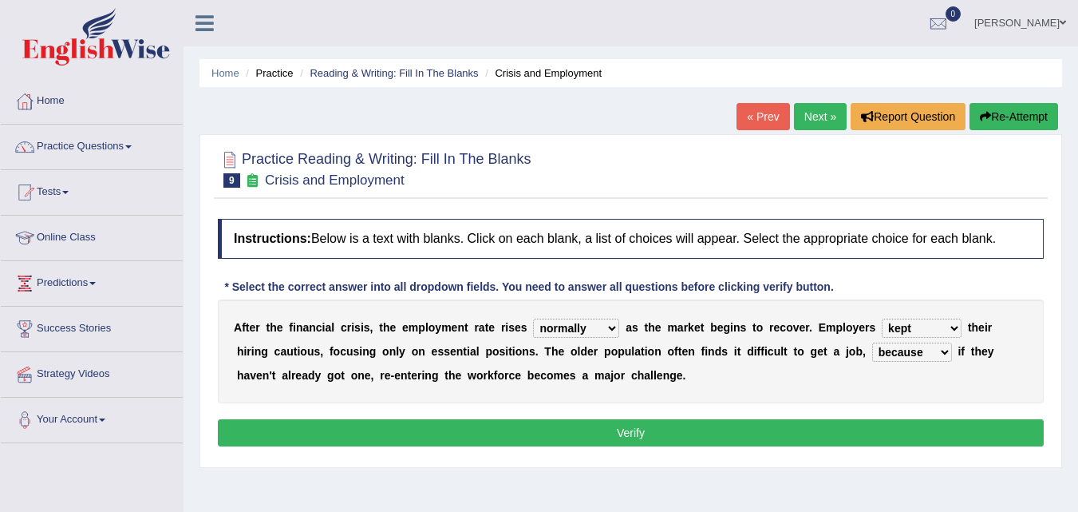
click at [872, 342] on select "although while then because" at bounding box center [912, 351] width 80 height 19
click at [797, 433] on button "Verify" at bounding box center [631, 432] width 826 height 27
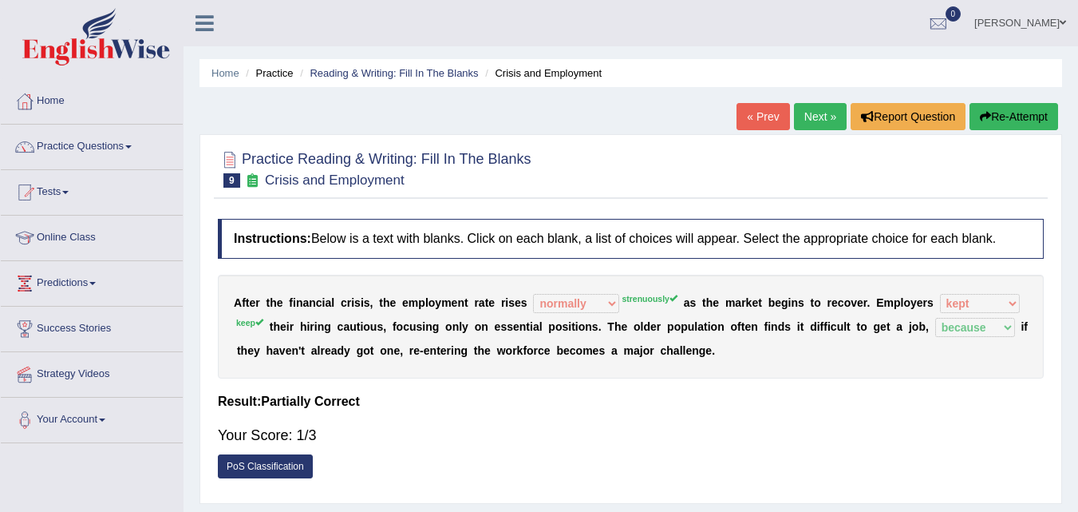
click at [810, 120] on link "Next »" at bounding box center [820, 116] width 53 height 27
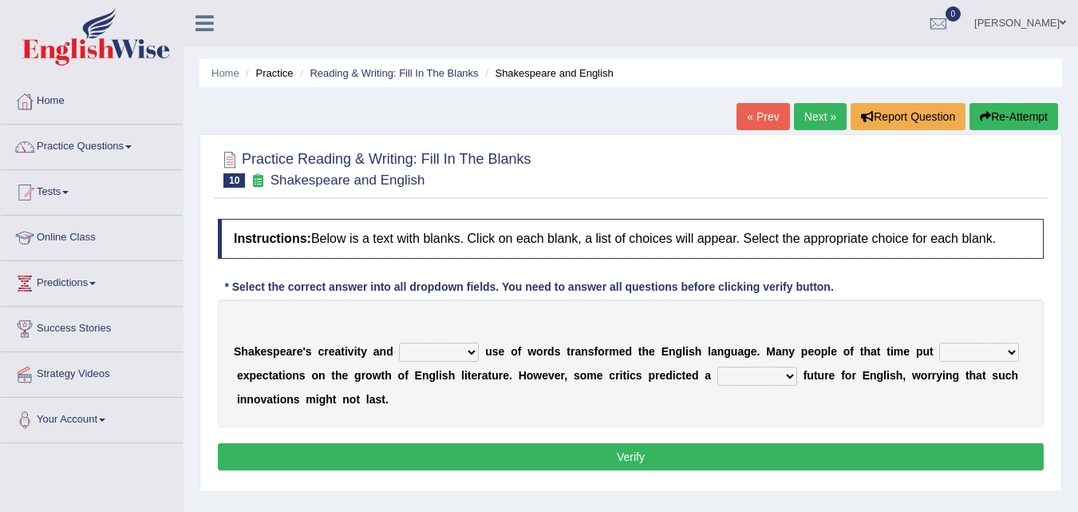
click at [468, 358] on select "idealized intensive fancied inventive" at bounding box center [439, 351] width 80 height 19
select select "intensive"
click at [399, 342] on select "idealized intensive fancied inventive" at bounding box center [439, 351] width 80 height 19
click at [1006, 352] on select "wide much high more" at bounding box center [979, 351] width 80 height 19
click at [939, 342] on select "wide much high more" at bounding box center [979, 351] width 80 height 19
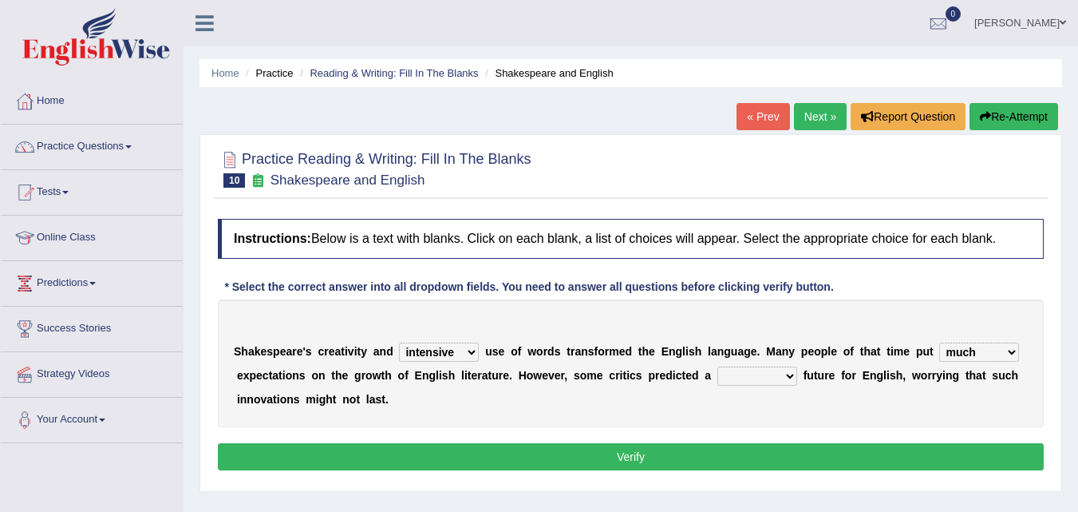
click at [1012, 356] on select "wide much high more" at bounding box center [979, 351] width 80 height 19
select select "high"
click at [939, 342] on select "wide much high more" at bounding box center [979, 351] width 80 height 19
click at [785, 379] on select "monetary promising irresistible daunting" at bounding box center [758, 375] width 80 height 19
select select "promising"
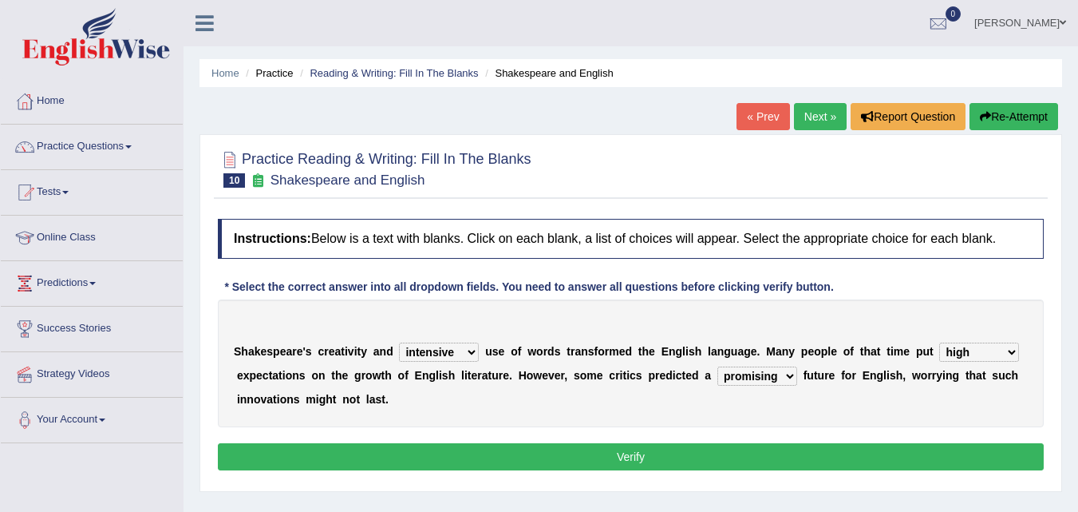
click at [718, 366] on select "monetary promising irresistible daunting" at bounding box center [758, 375] width 80 height 19
click at [839, 465] on button "Verify" at bounding box center [631, 456] width 826 height 27
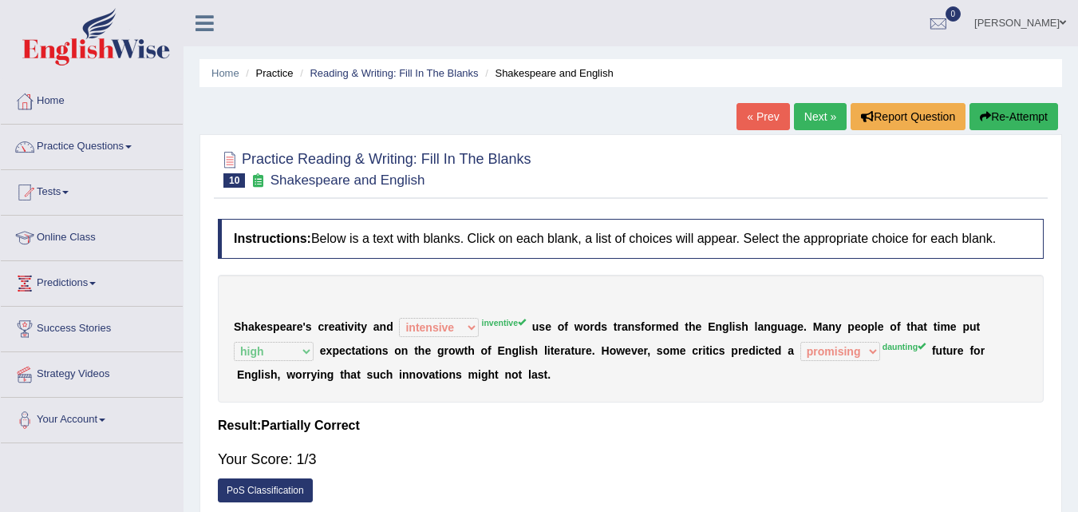
click at [805, 113] on link "Next »" at bounding box center [820, 116] width 53 height 27
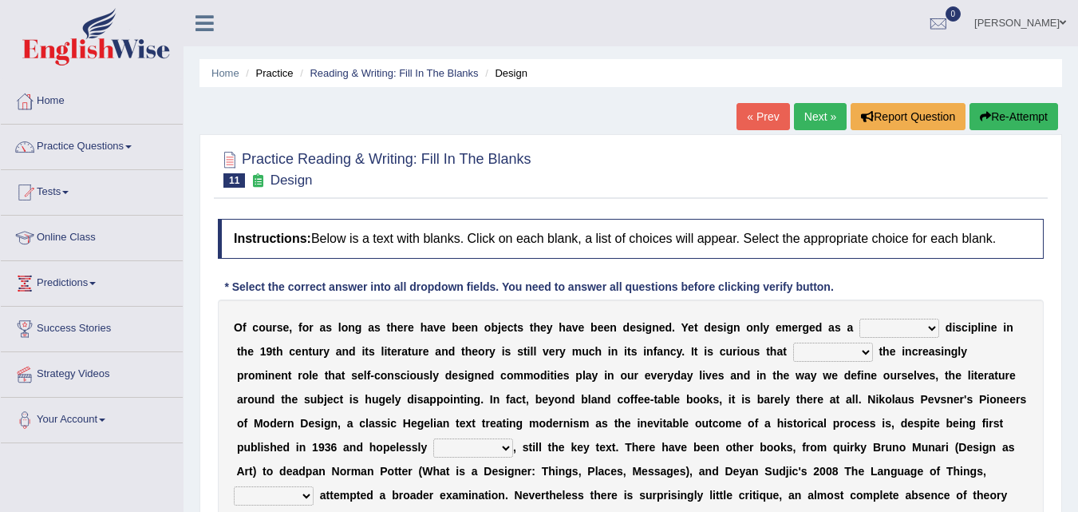
click at [935, 326] on select "bilateral ubiquitous foremost dedicated" at bounding box center [900, 327] width 80 height 19
select select "ubiquitous"
click at [860, 318] on select "bilateral ubiquitous foremost dedicated" at bounding box center [900, 327] width 80 height 19
click at [866, 350] on select "since despite within through" at bounding box center [833, 351] width 80 height 19
click at [793, 342] on select "since despite within through" at bounding box center [833, 351] width 80 height 19
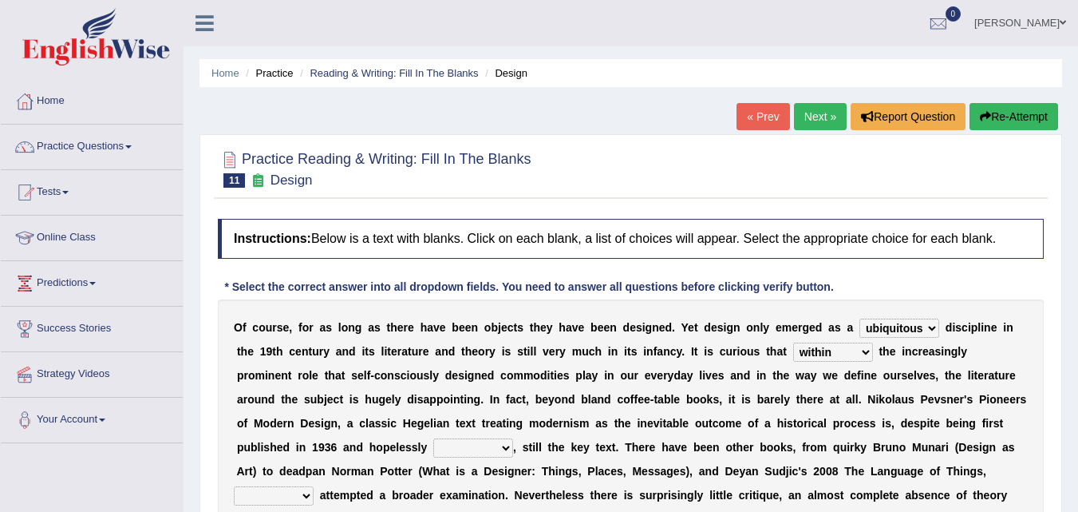
click at [866, 356] on select "since despite within through" at bounding box center [833, 351] width 80 height 19
click at [793, 342] on select "since despite within through" at bounding box center [833, 351] width 80 height 19
click at [857, 361] on select "since despite within through" at bounding box center [833, 351] width 80 height 19
click at [793, 342] on select "since despite within through" at bounding box center [833, 351] width 80 height 19
click at [870, 360] on select "since despite within through" at bounding box center [833, 351] width 80 height 19
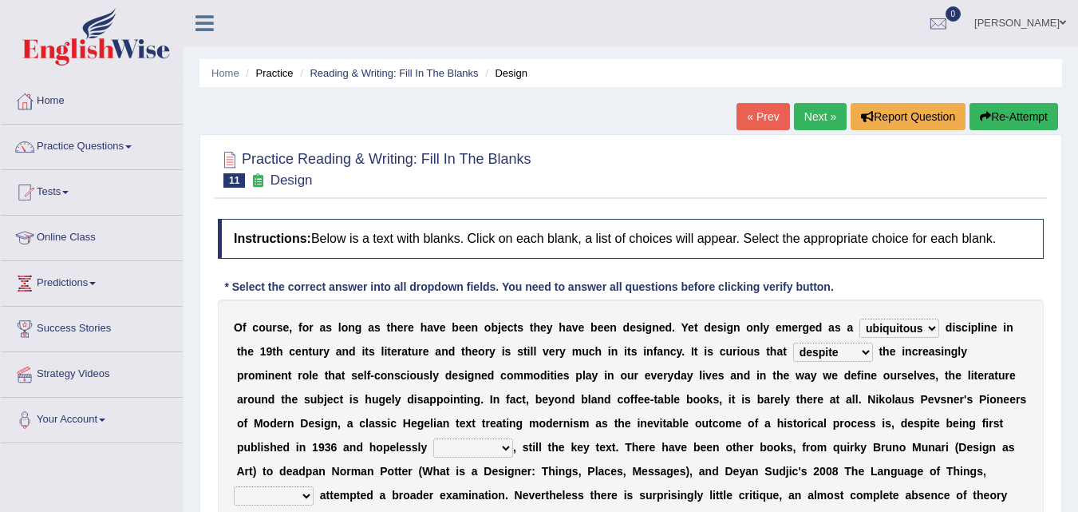
click at [793, 342] on select "since despite within through" at bounding box center [833, 351] width 80 height 19
click at [858, 361] on select "since despite within through" at bounding box center [833, 351] width 80 height 19
click at [793, 342] on select "since despite within through" at bounding box center [833, 351] width 80 height 19
click at [864, 356] on select "since despite within through" at bounding box center [833, 351] width 80 height 19
select select "despite"
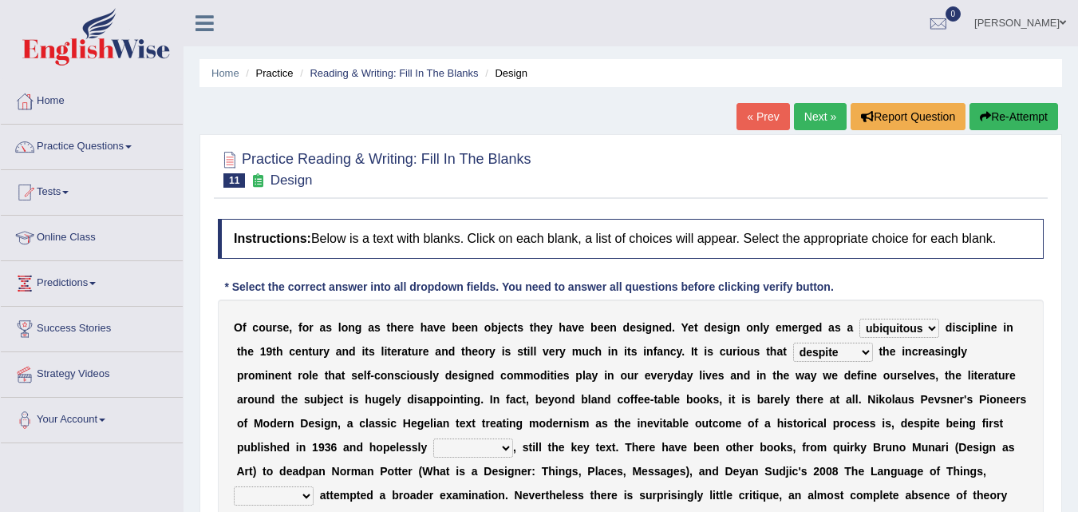
click at [793, 342] on select "since despite within through" at bounding box center [833, 351] width 80 height 19
click at [515, 445] on b "," at bounding box center [514, 447] width 3 height 13
click at [503, 465] on b "s" at bounding box center [501, 471] width 6 height 13
click at [515, 446] on b "," at bounding box center [514, 447] width 3 height 13
click at [508, 451] on select "dates dating date dated" at bounding box center [473, 447] width 80 height 19
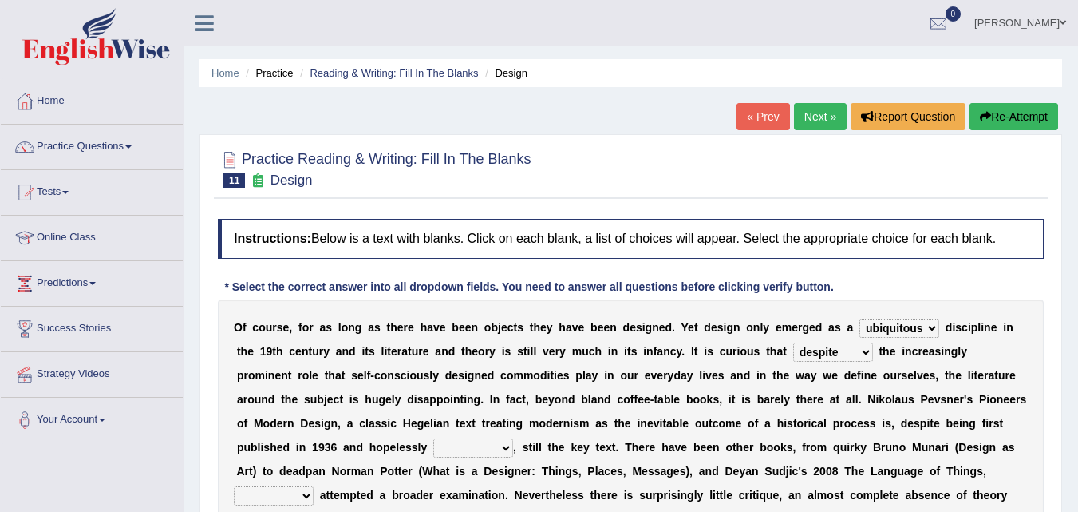
select select "dated"
click at [433, 438] on select "dates dating date dated" at bounding box center [473, 447] width 80 height 19
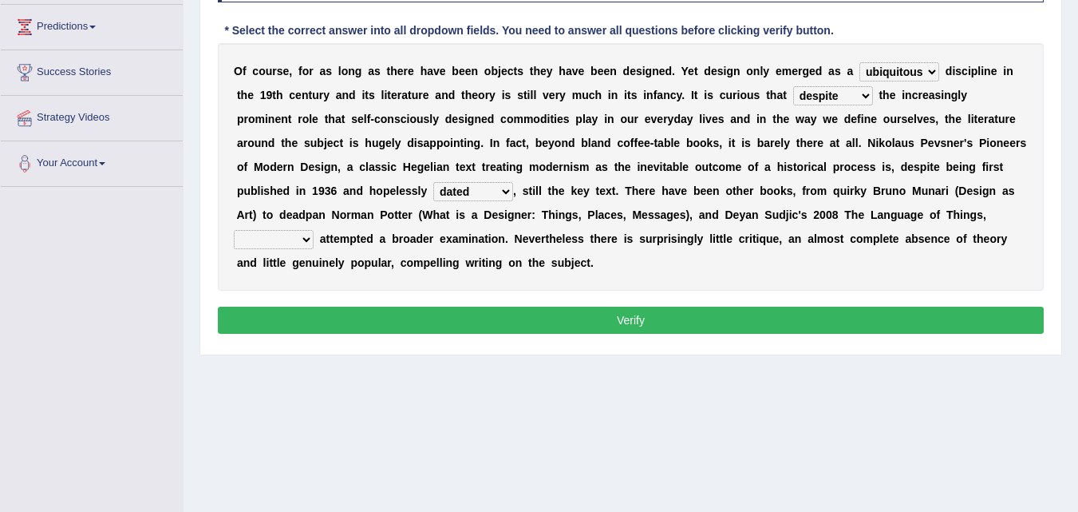
scroll to position [259, 0]
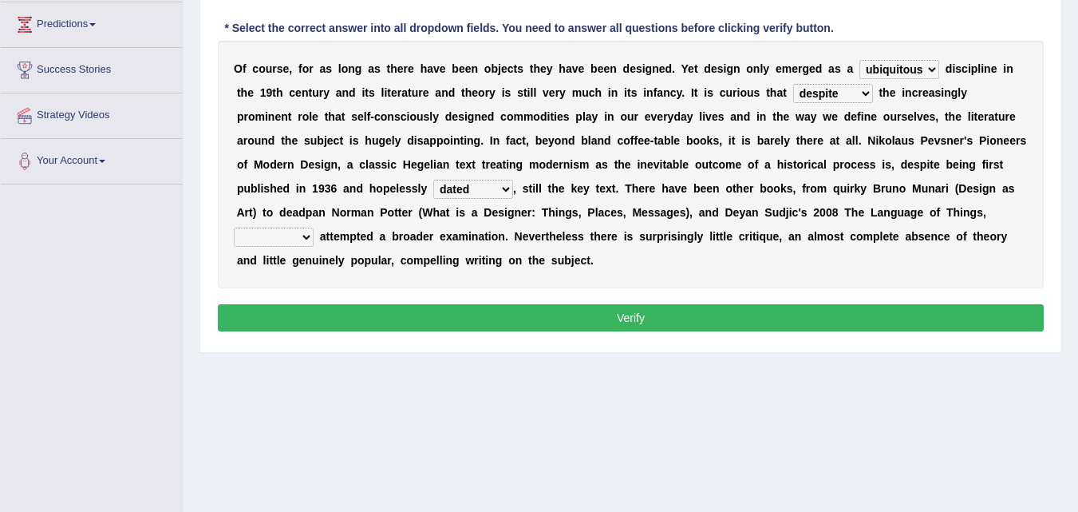
click at [300, 239] on select "which then however as" at bounding box center [274, 236] width 80 height 19
select select "which"
click at [234, 227] on select "which then however as" at bounding box center [274, 236] width 80 height 19
click at [416, 313] on button "Verify" at bounding box center [631, 317] width 826 height 27
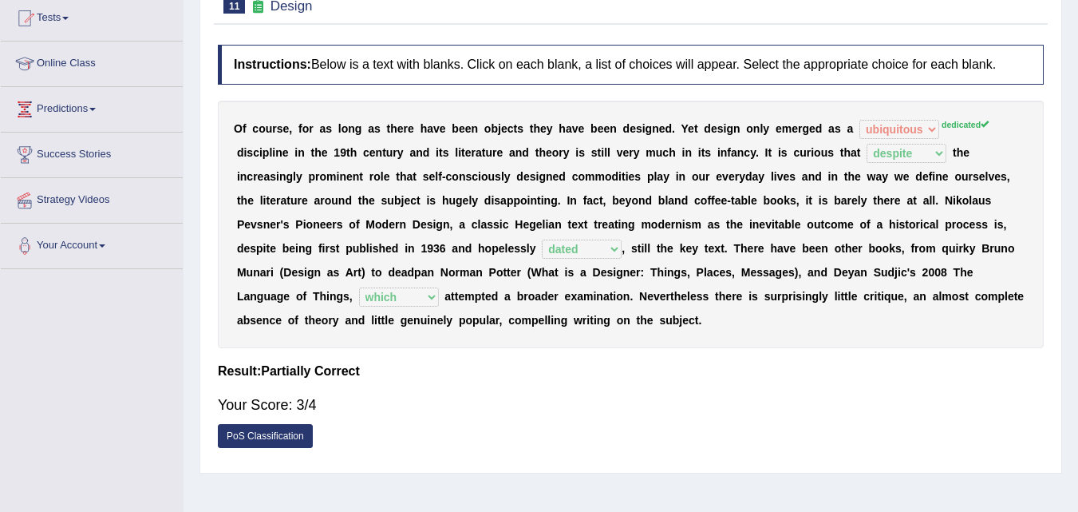
scroll to position [0, 0]
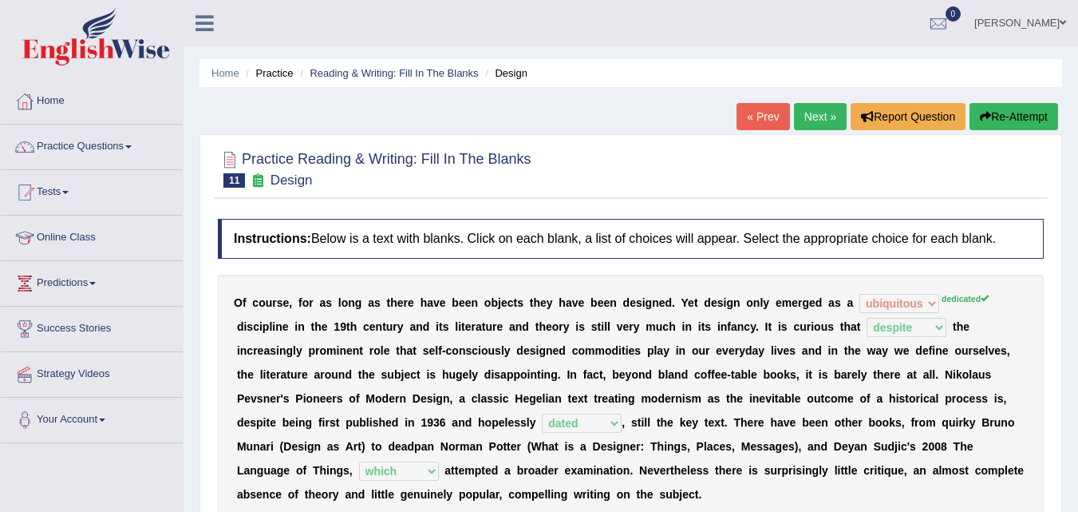
click at [812, 115] on link "Next »" at bounding box center [820, 116] width 53 height 27
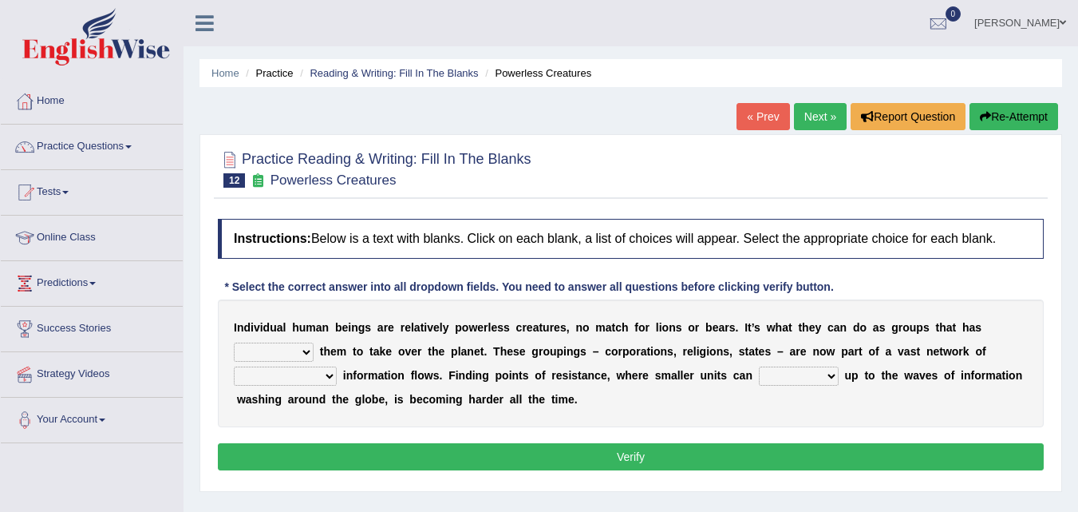
click at [304, 345] on select "enabled contended embodied conjured" at bounding box center [274, 351] width 80 height 19
click at [189, 81] on div "Home Practice Reading & Writing: Fill In The Blanks Powerless Creatures « Prev …" at bounding box center [631, 399] width 895 height 798
click at [793, 20] on ul "Fely Dacanay Toggle navigation Username: Fely_1975 Access Type: Online Subscrip…" at bounding box center [765, 22] width 627 height 45
click at [308, 348] on select "enabled contended embodied conjured" at bounding box center [274, 351] width 80 height 19
